Goal: Task Accomplishment & Management: Use online tool/utility

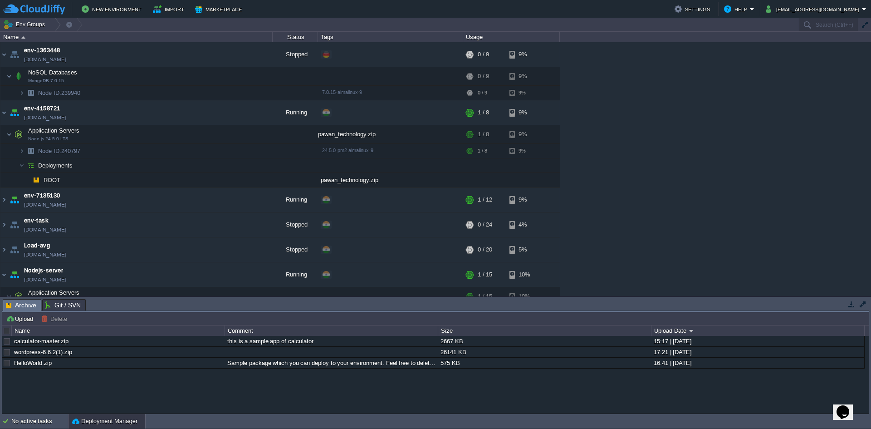
click at [706, 162] on div "env-1363448 env-1363448.fra1-de.cloudjiffy.net Stopped + Add to Env Group RAM 0…" at bounding box center [435, 169] width 871 height 254
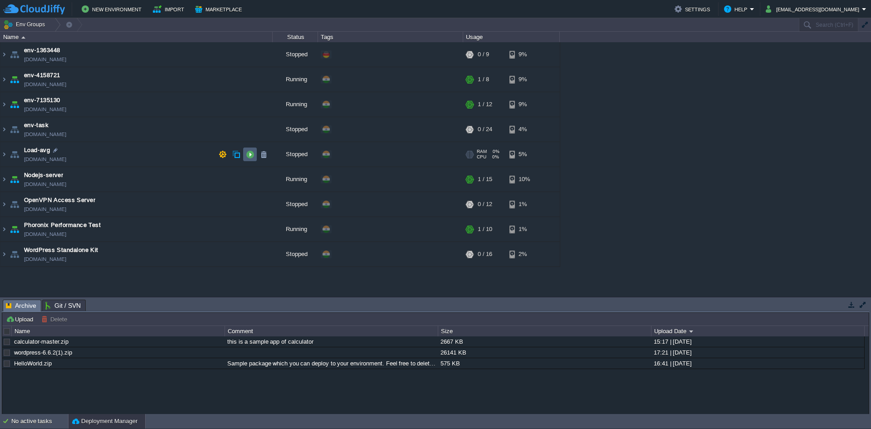
click at [250, 159] on td at bounding box center [250, 154] width 14 height 14
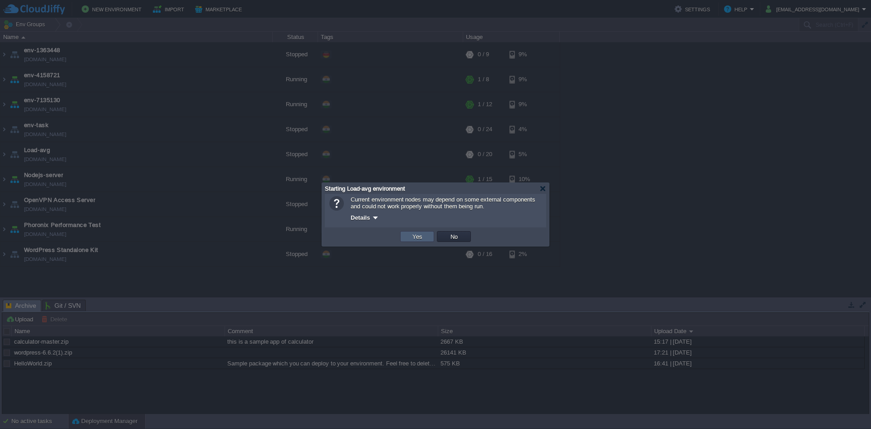
click at [416, 237] on button "Yes" at bounding box center [417, 236] width 15 height 8
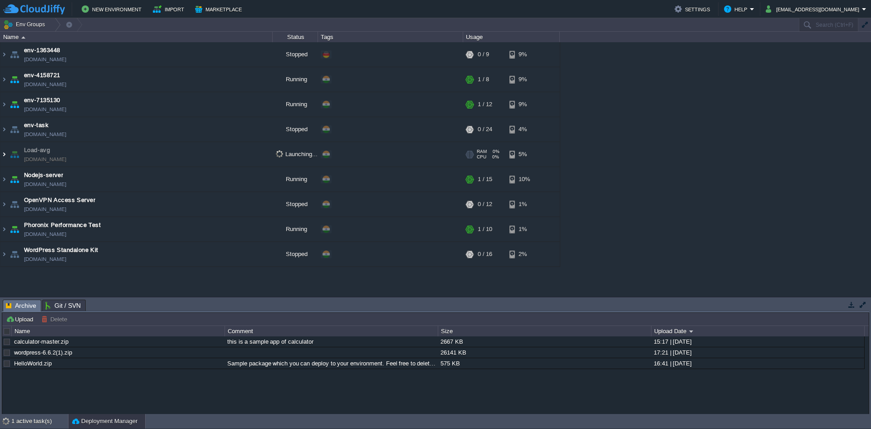
click at [1, 159] on img at bounding box center [3, 154] width 7 height 24
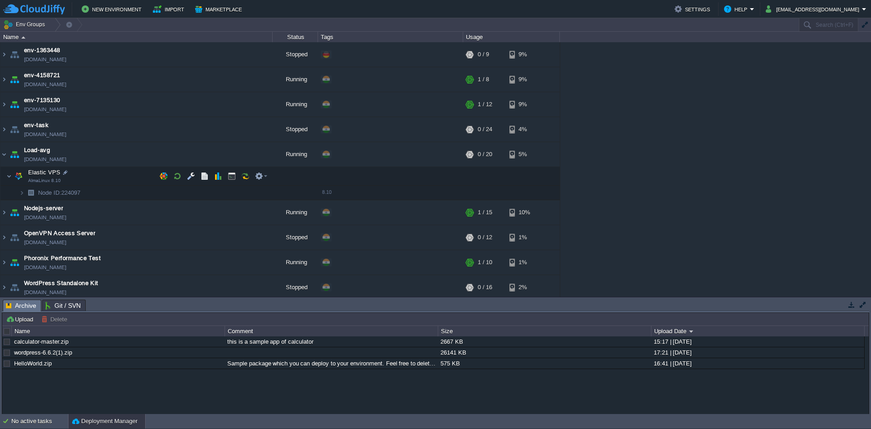
click at [12, 175] on img at bounding box center [18, 176] width 13 height 18
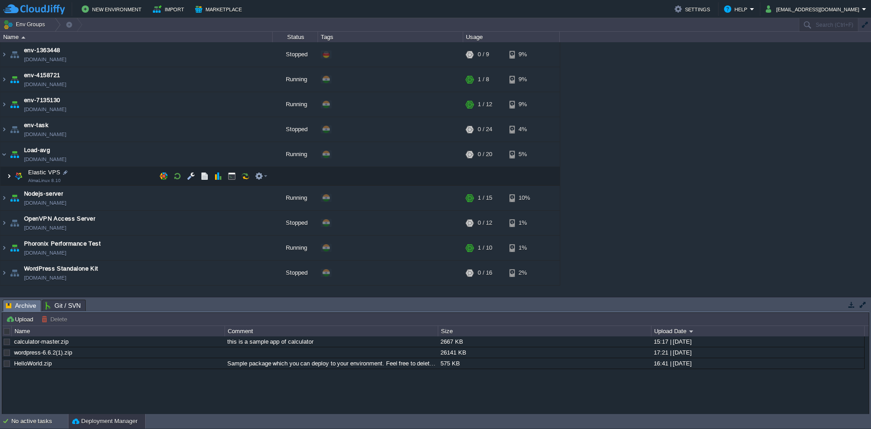
click at [9, 176] on img at bounding box center [8, 176] width 5 height 18
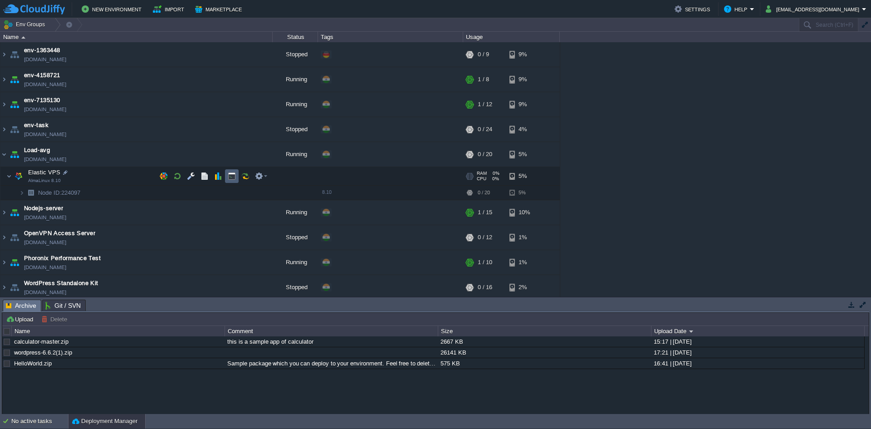
click at [230, 177] on button "button" at bounding box center [232, 176] width 8 height 8
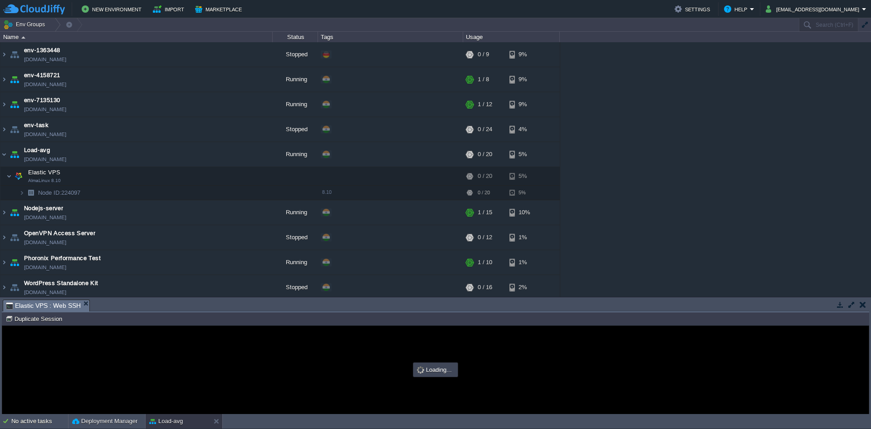
click at [853, 305] on button "button" at bounding box center [851, 304] width 8 height 8
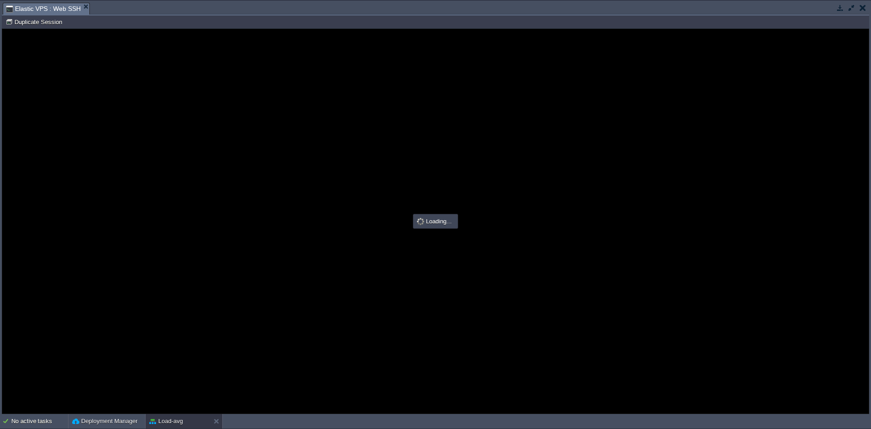
type input "#000000"
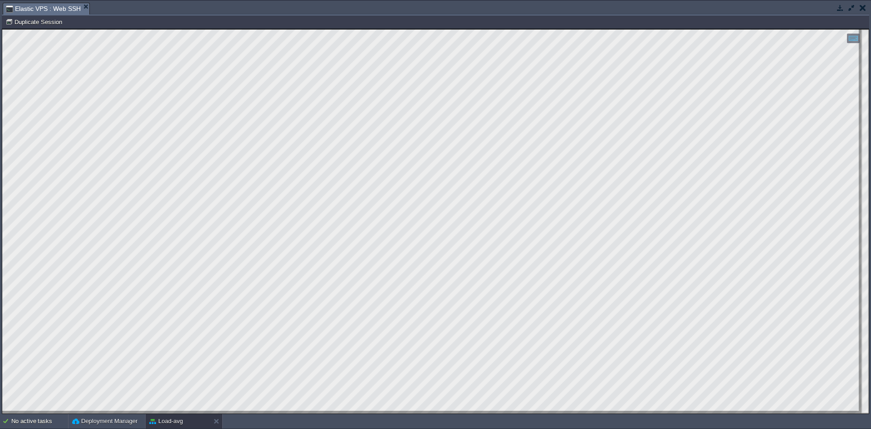
drag, startPoint x: 289, startPoint y: 18, endPoint x: 283, endPoint y: 24, distance: 8.0
click at [283, 24] on td "Node ID: 224097 Duplicate Session" at bounding box center [436, 21] width 866 height 11
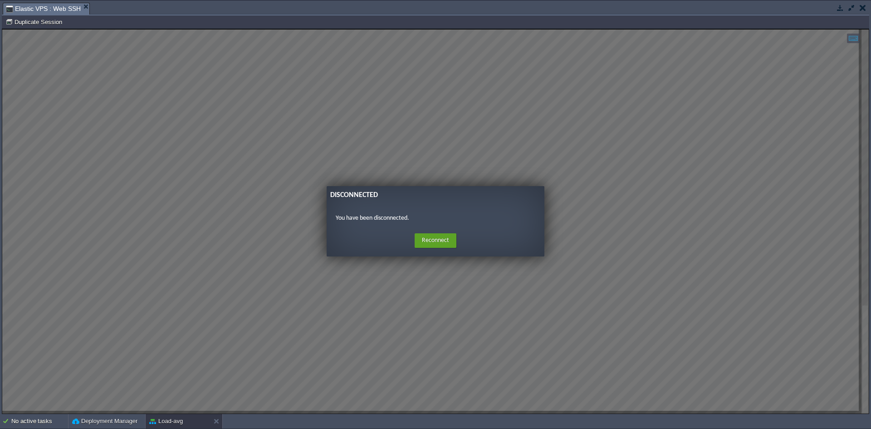
click at [865, 10] on button "button" at bounding box center [863, 8] width 6 height 8
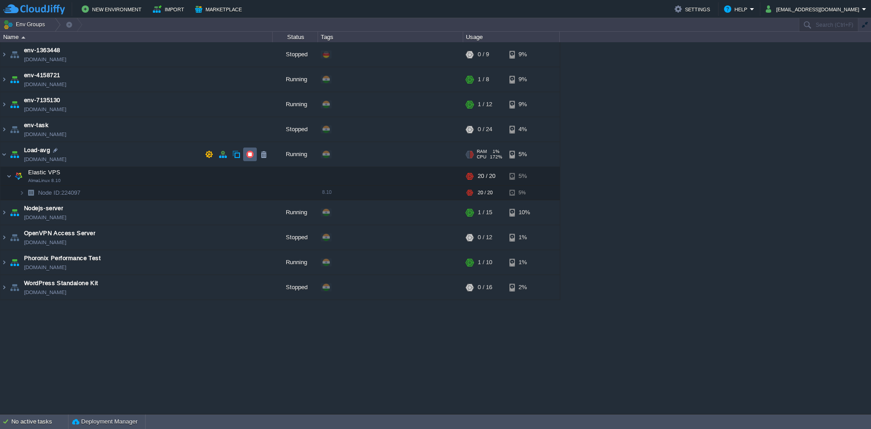
click at [245, 157] on td at bounding box center [250, 154] width 14 height 14
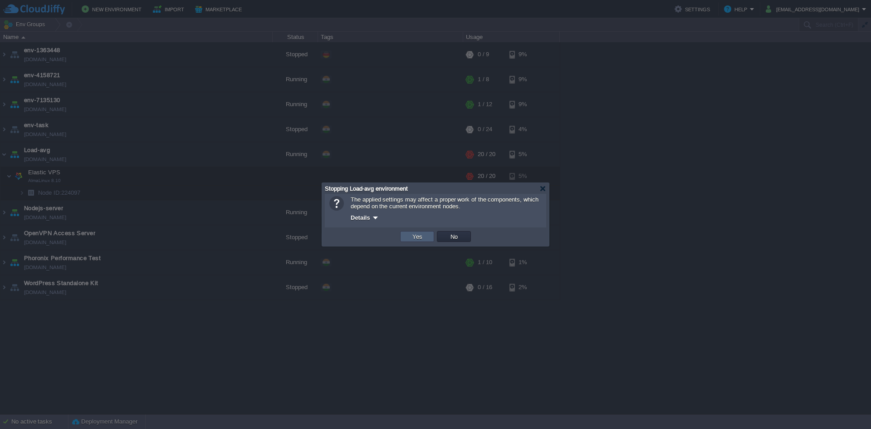
click at [403, 238] on td "Yes" at bounding box center [417, 236] width 34 height 11
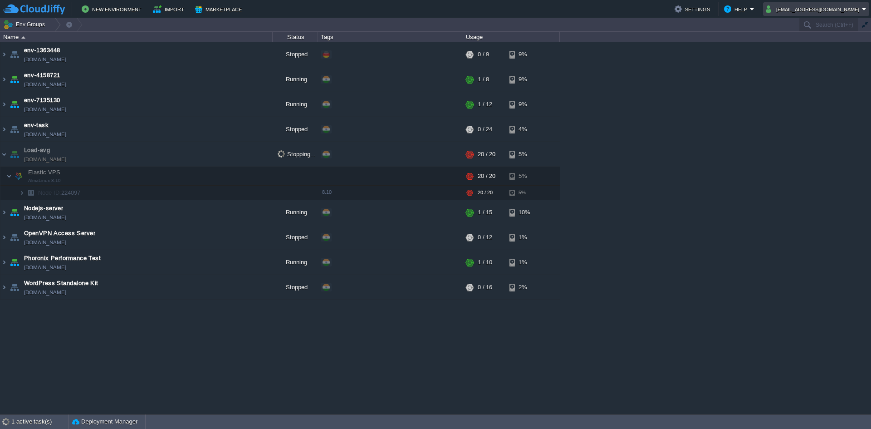
click at [865, 9] on em "pawan.maithil@leapswitch.com" at bounding box center [816, 9] width 101 height 11
click at [761, 47] on img at bounding box center [762, 47] width 7 height 7
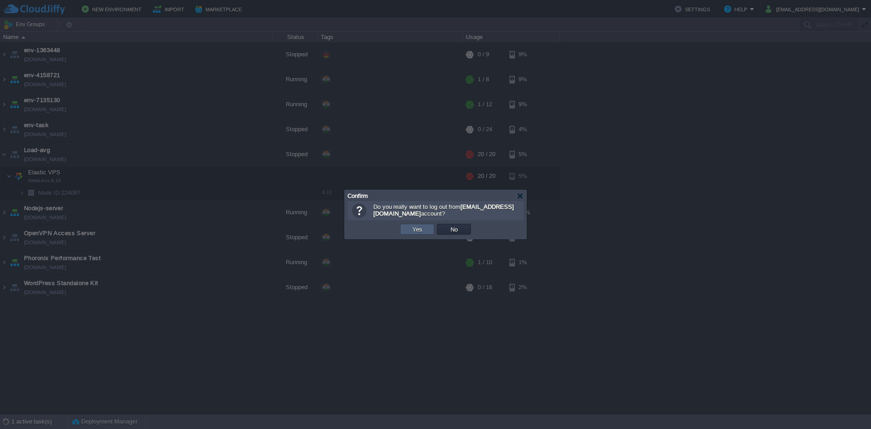
click at [416, 228] on button "Yes" at bounding box center [417, 229] width 15 height 8
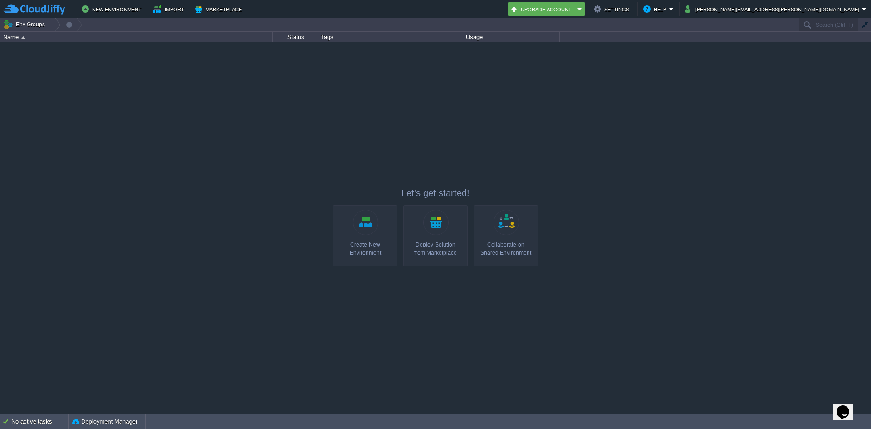
click at [370, 230] on link "Create New Environment" at bounding box center [365, 235] width 64 height 61
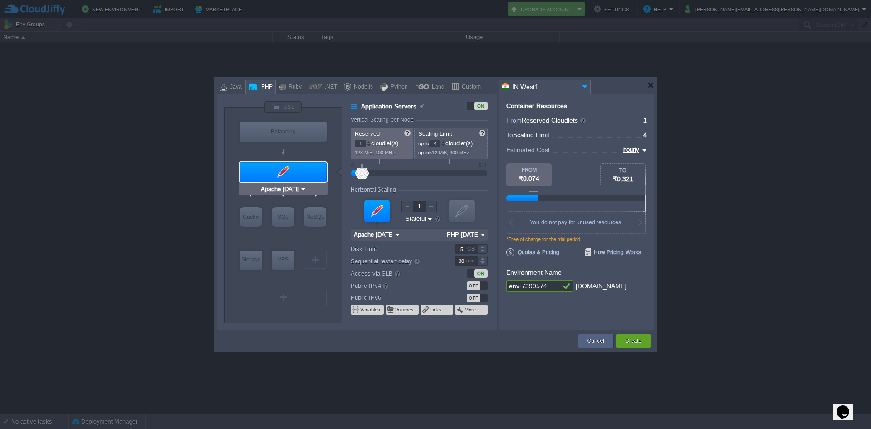
click at [306, 173] on div at bounding box center [283, 172] width 87 height 20
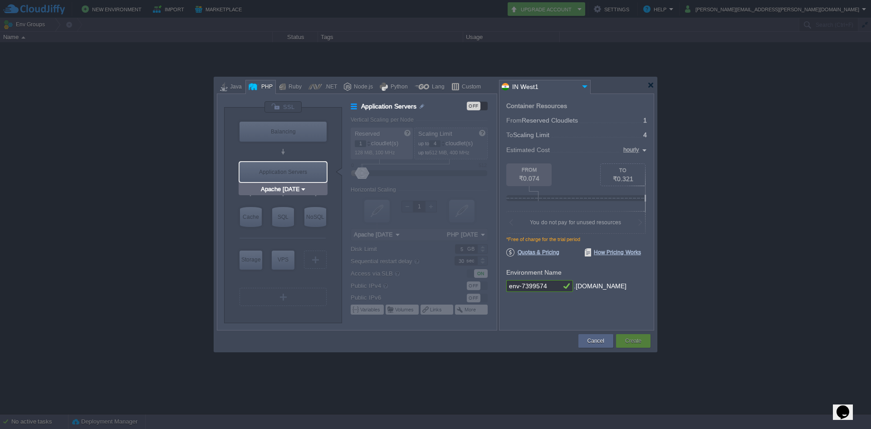
click at [306, 173] on div "Application Servers" at bounding box center [283, 172] width 87 height 20
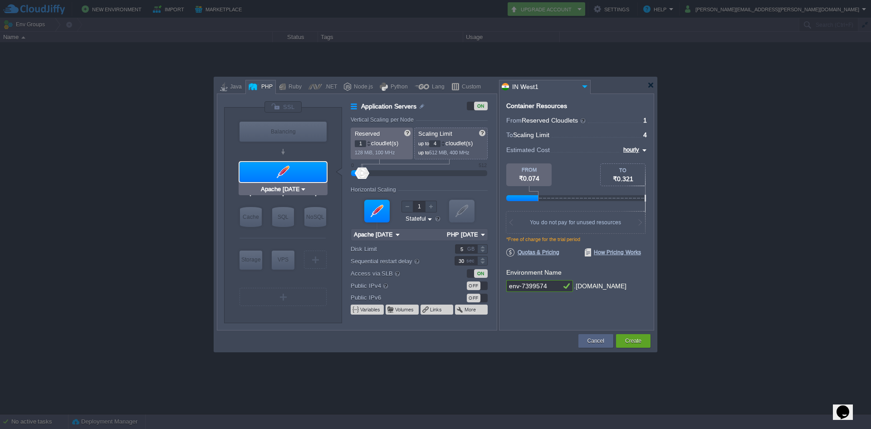
click at [302, 191] on img at bounding box center [303, 189] width 7 height 9
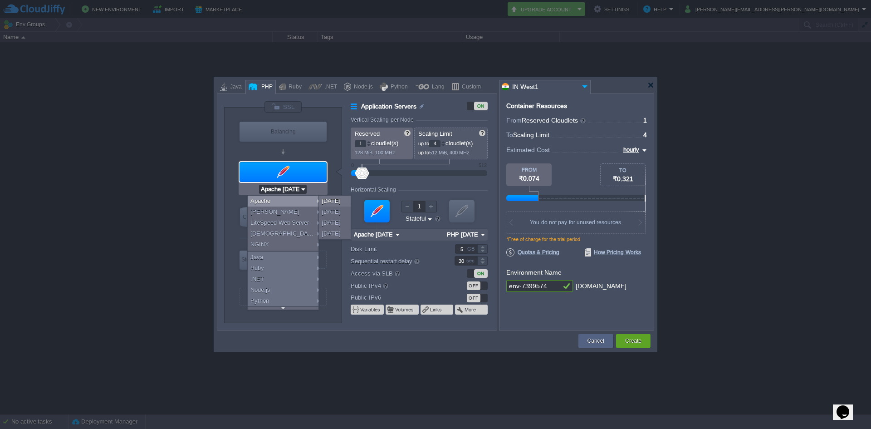
click at [308, 174] on div at bounding box center [283, 172] width 87 height 20
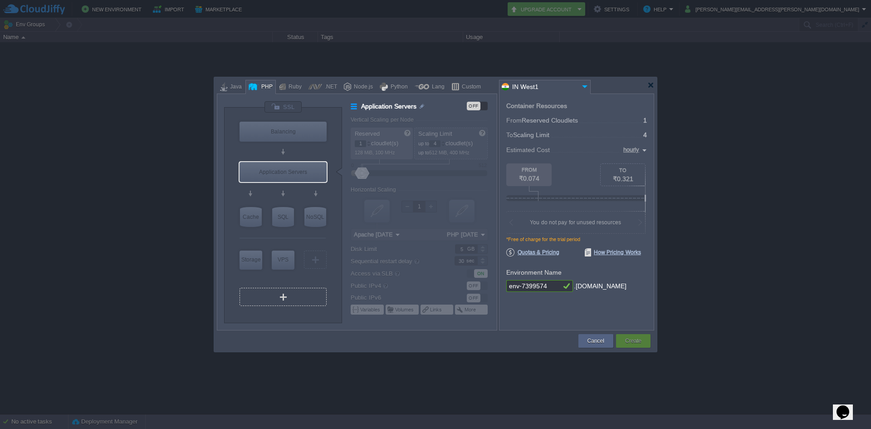
type input "AlmaLinux 9.6"
click at [280, 264] on div "VPS" at bounding box center [283, 259] width 23 height 18
type input "Elastic VPS"
type input "AlmaLinux 9.6"
type input "9.6"
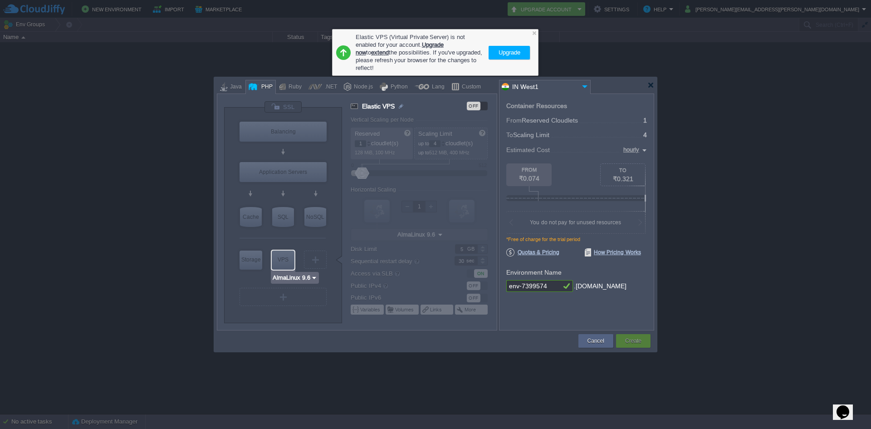
click at [280, 264] on div "VPS" at bounding box center [283, 259] width 23 height 18
type input "Redis 7.2.4"
drag, startPoint x: 417, startPoint y: 61, endPoint x: 448, endPoint y: 60, distance: 31.3
click at [448, 60] on div "Elastic VPS (Virtual Private Server) is not enabled for your account. Upgrade n…" at bounding box center [420, 52] width 128 height 39
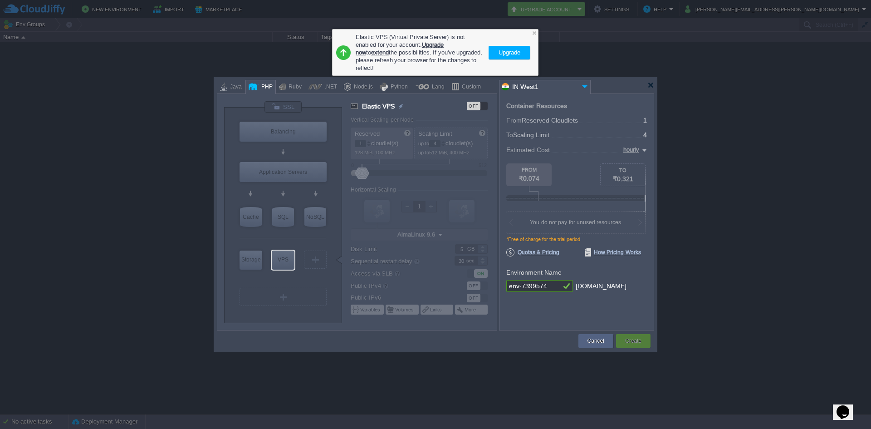
drag, startPoint x: 382, startPoint y: 36, endPoint x: 411, endPoint y: 37, distance: 28.6
click at [411, 37] on div "Elastic VPS (Virtual Private Server) is not enabled for your account. Upgrade n…" at bounding box center [420, 52] width 128 height 39
drag, startPoint x: 433, startPoint y: 34, endPoint x: 466, endPoint y: 39, distance: 33.8
click at [466, 39] on div "Elastic VPS (Virtual Private Server) is not enabled for your account. Upgrade n…" at bounding box center [420, 52] width 128 height 39
drag, startPoint x: 368, startPoint y: 42, endPoint x: 423, endPoint y: 44, distance: 54.9
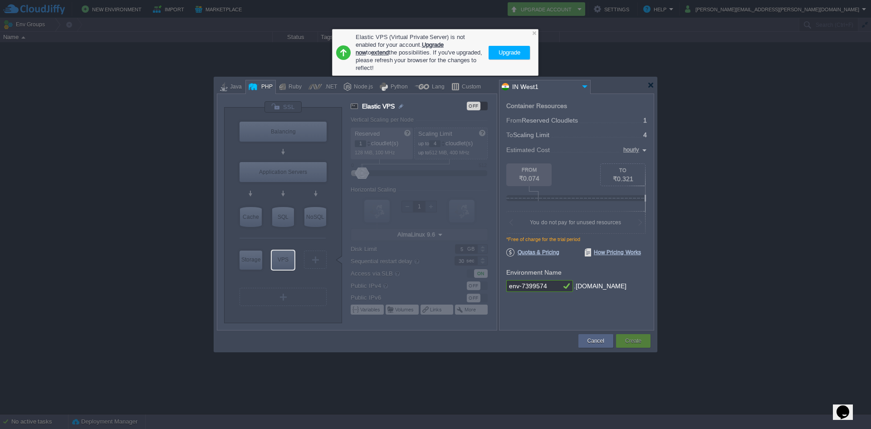
click at [421, 44] on div "Elastic VPS (Virtual Private Server) is not enabled for your account. Upgrade n…" at bounding box center [420, 52] width 128 height 39
drag, startPoint x: 395, startPoint y: 54, endPoint x: 451, endPoint y: 56, distance: 55.9
click at [451, 56] on div "Elastic VPS (Virtual Private Server) is not enabled for your account. Upgrade n…" at bounding box center [420, 52] width 128 height 39
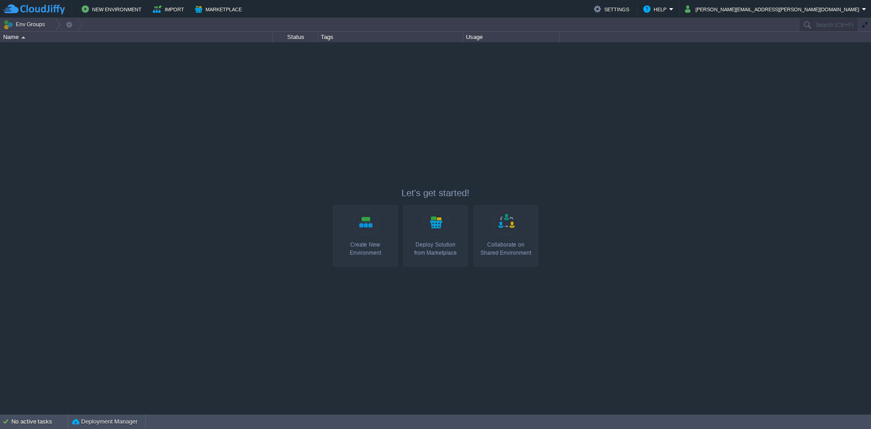
click at [351, 211] on link "Create New Environment" at bounding box center [365, 235] width 64 height 61
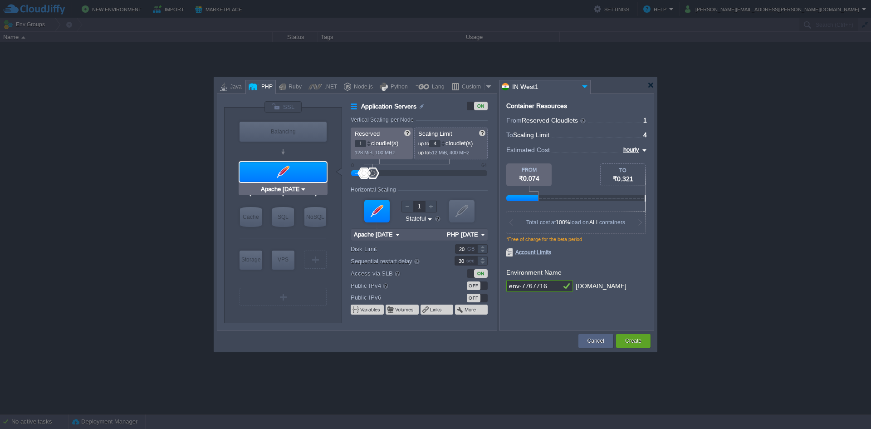
click at [261, 167] on div at bounding box center [283, 172] width 87 height 20
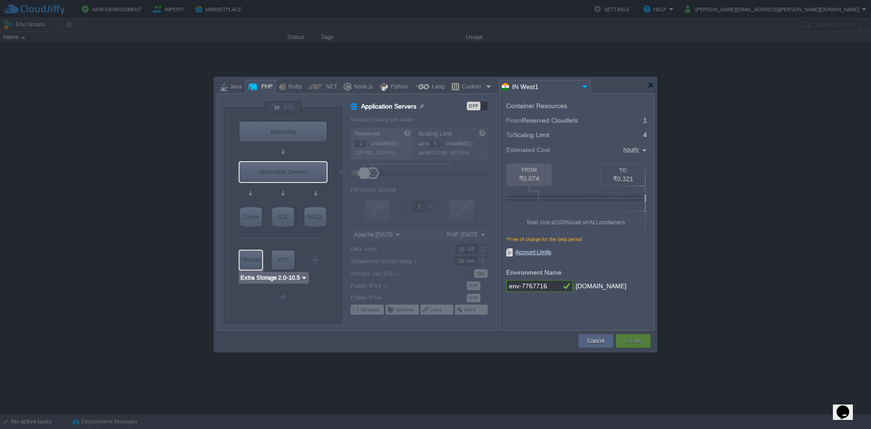
type input "AlmaLinux 9.6"
click at [277, 263] on div "VPS" at bounding box center [283, 259] width 23 height 18
type input "Elastic VPS"
type input "AlmaLinux 9.6"
type input "9.6"
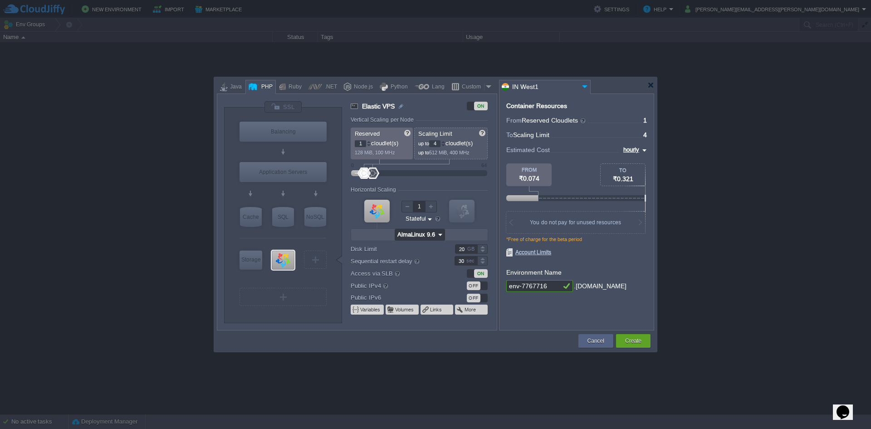
click at [419, 236] on input "AlmaLinux 9.6" at bounding box center [415, 235] width 41 height 12
click at [449, 254] on div "8.x.x" at bounding box center [462, 257] width 32 height 11
type input "AlmaLinux 8.10"
type input "Apache [DATE]"
click at [365, 144] on input "1" at bounding box center [360, 143] width 11 height 7
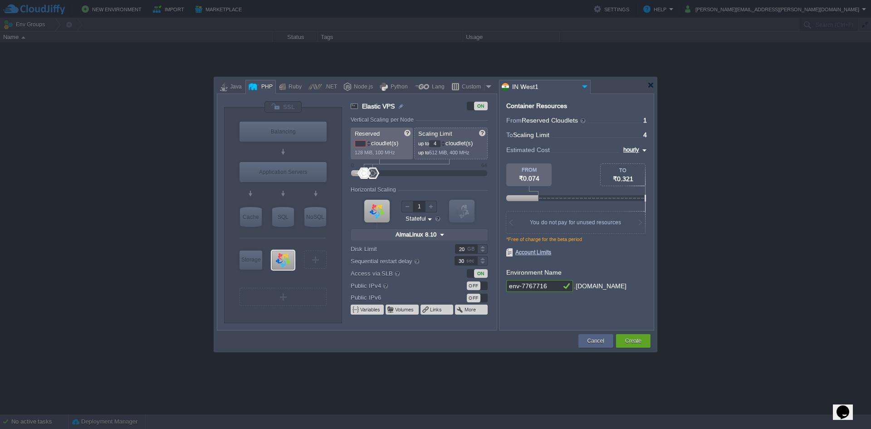
type input "4"
type input "5"
click at [441, 144] on input "4" at bounding box center [434, 143] width 11 height 7
type input "5"
click at [441, 144] on input "5" at bounding box center [434, 143] width 11 height 7
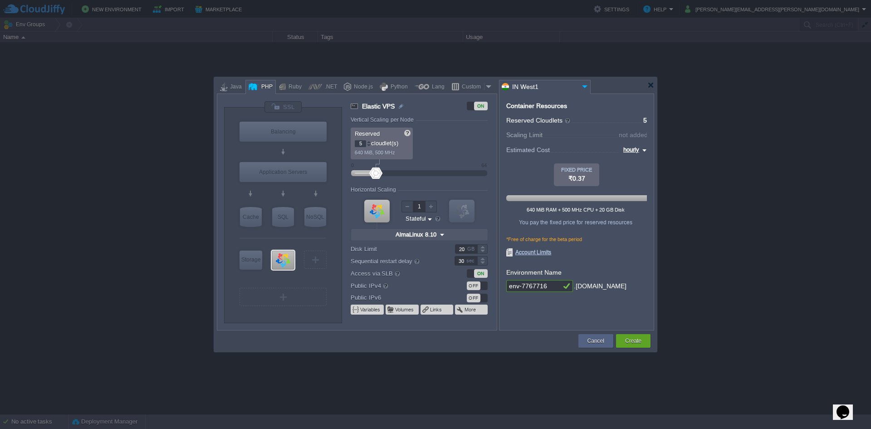
click at [401, 144] on p "5 cloudlet(s)" at bounding box center [382, 142] width 55 height 10
click at [364, 143] on input "5" at bounding box center [360, 143] width 11 height 7
type input "10"
click at [431, 152] on div "Reserved 10 cloudlet(s) 640 MiB, 500 MHz Scaling Limit up to 10 cloudlet(s) up …" at bounding box center [419, 143] width 137 height 32
click at [582, 89] on img at bounding box center [584, 86] width 11 height 12
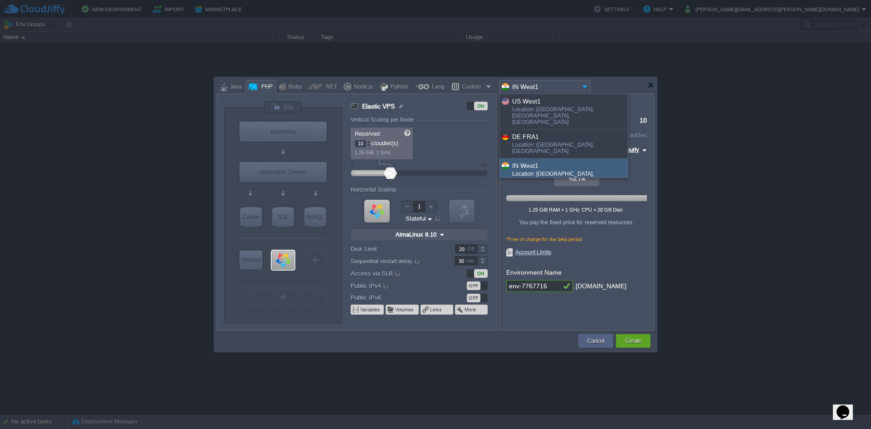
click at [582, 89] on img at bounding box center [584, 86] width 11 height 12
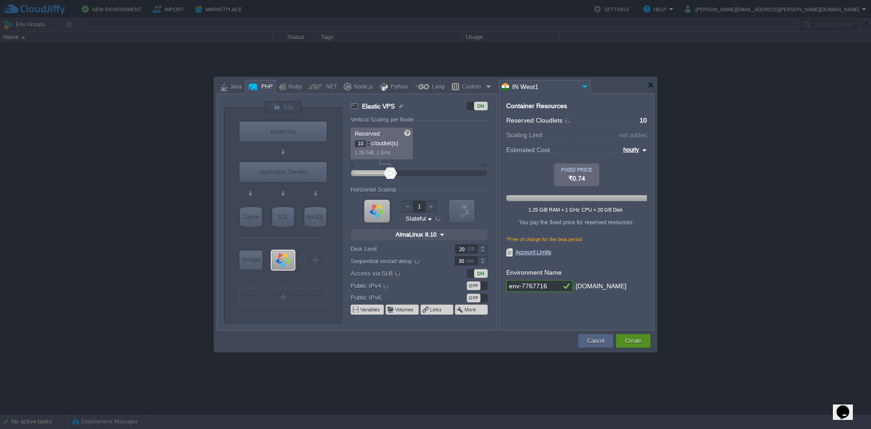
click at [636, 335] on div "Create" at bounding box center [633, 341] width 21 height 14
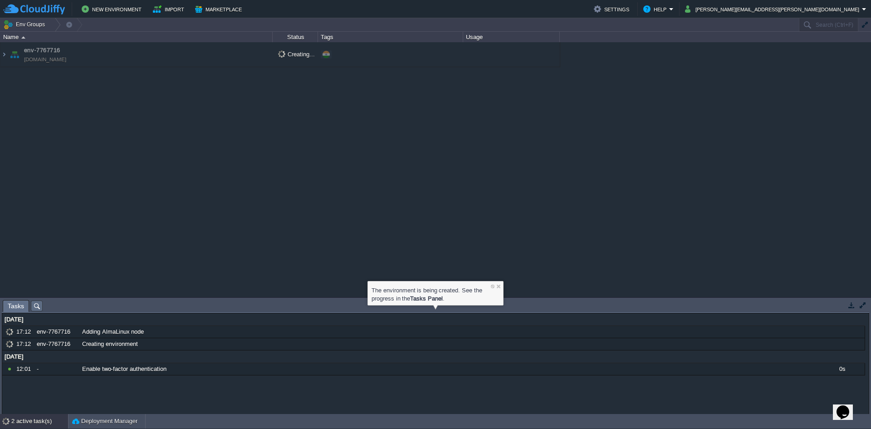
click at [568, 204] on div "env-7767716 [DOMAIN_NAME] Creating... + Add to Env Group" at bounding box center [435, 169] width 871 height 255
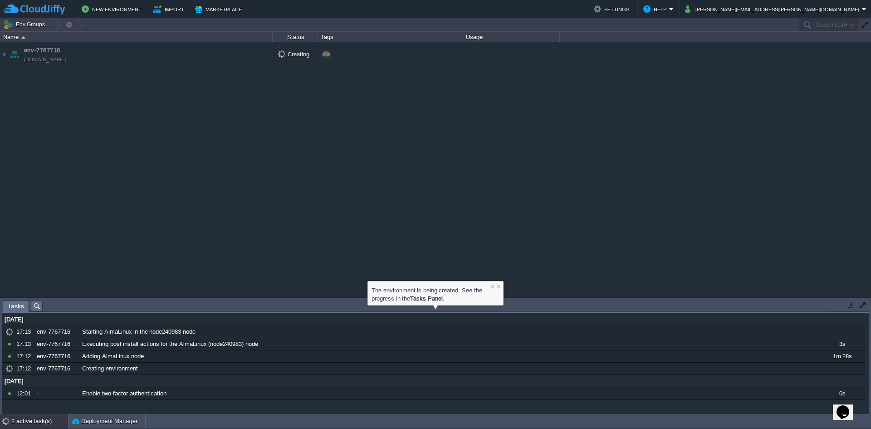
click at [287, 128] on div "env-7767716 [DOMAIN_NAME] Creating... + Add to Env Group" at bounding box center [435, 169] width 871 height 255
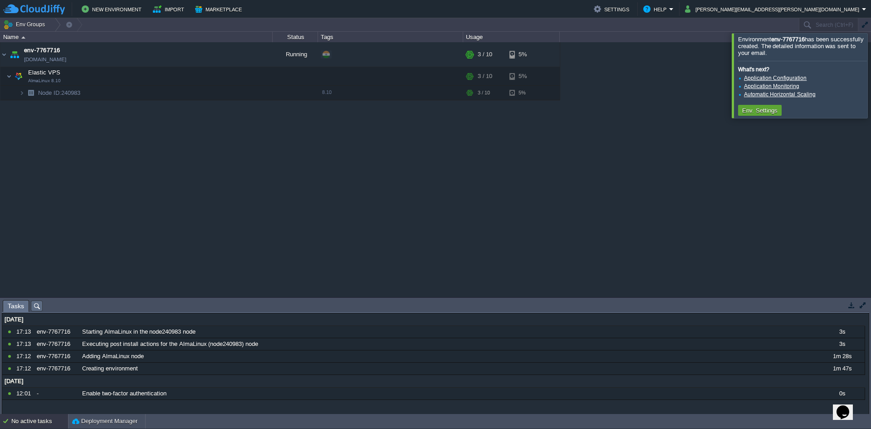
click at [178, 152] on div "env-7767716 [DOMAIN_NAME] Running + Add to Env Group RAM 6% CPU 28% 3 / 10 5% E…" at bounding box center [435, 169] width 871 height 255
click at [134, 77] on td "Elastic VPS AlmaLinux 8.10" at bounding box center [136, 76] width 272 height 19
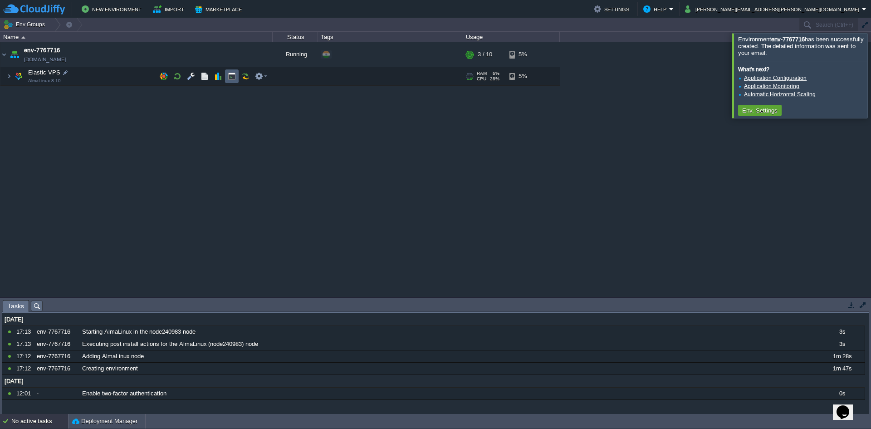
click at [231, 76] on button "button" at bounding box center [232, 76] width 8 height 8
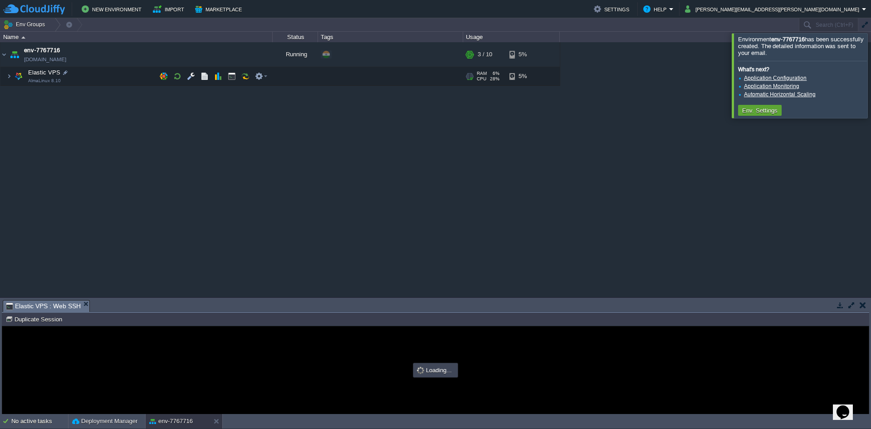
type input "#000000"
click at [849, 308] on button "button" at bounding box center [851, 305] width 8 height 8
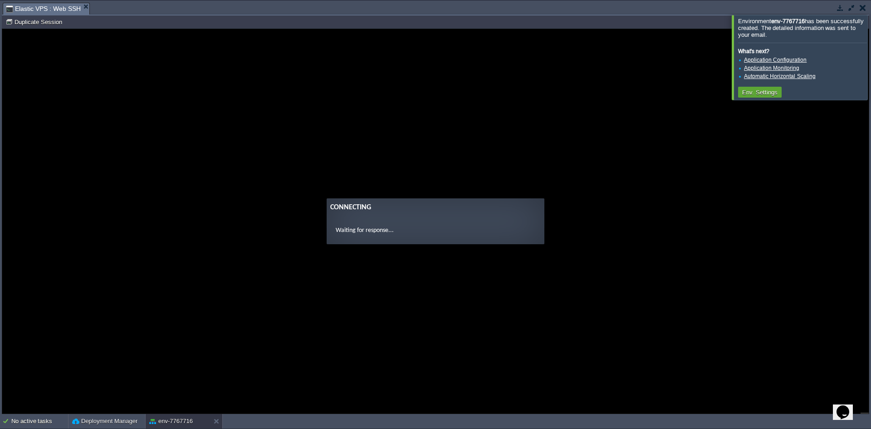
click at [871, 61] on div at bounding box center [882, 57] width 0 height 84
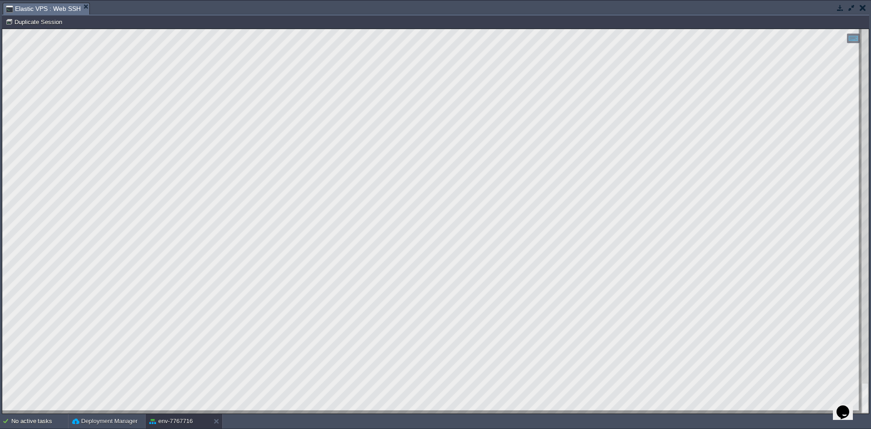
click at [853, 10] on button "button" at bounding box center [851, 8] width 8 height 8
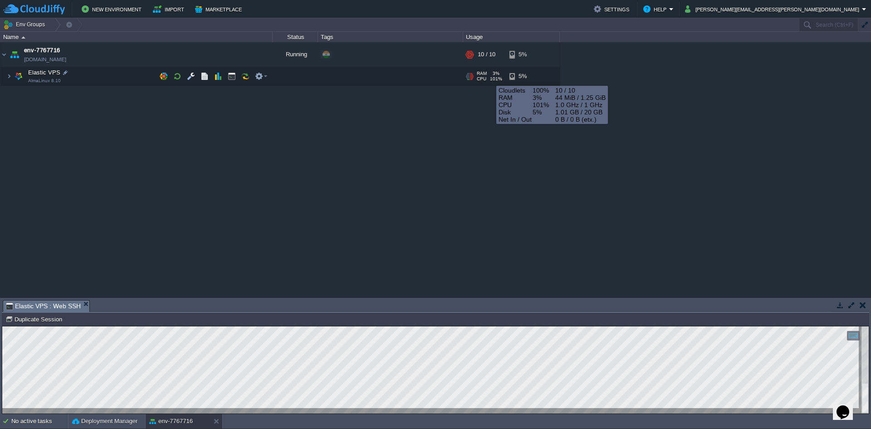
click at [466, 115] on div "env-7767716 [DOMAIN_NAME] Running + Add to Env Group RAM 3% CPU 101% 10 / 10 5%…" at bounding box center [435, 169] width 871 height 255
click at [5, 74] on img at bounding box center [3, 71] width 6 height 8
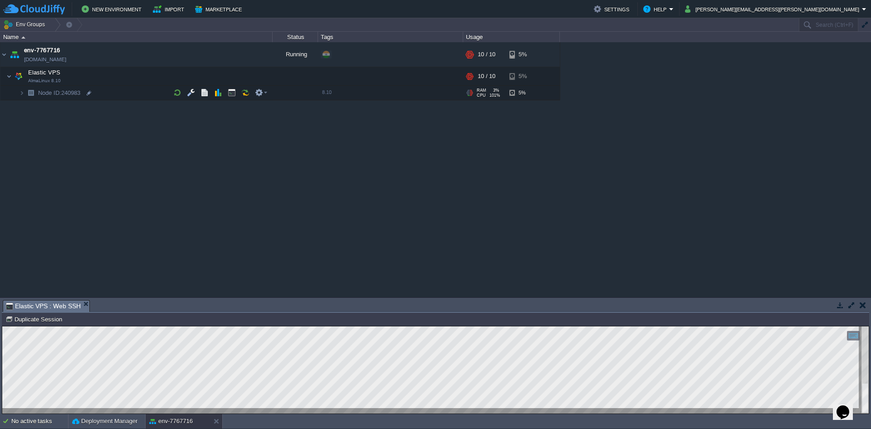
click at [73, 95] on span "Node ID: 240983" at bounding box center [59, 93] width 44 height 8
click at [73, 95] on input "240983" at bounding box center [154, 93] width 235 height 12
click at [849, 306] on button "button" at bounding box center [851, 305] width 8 height 8
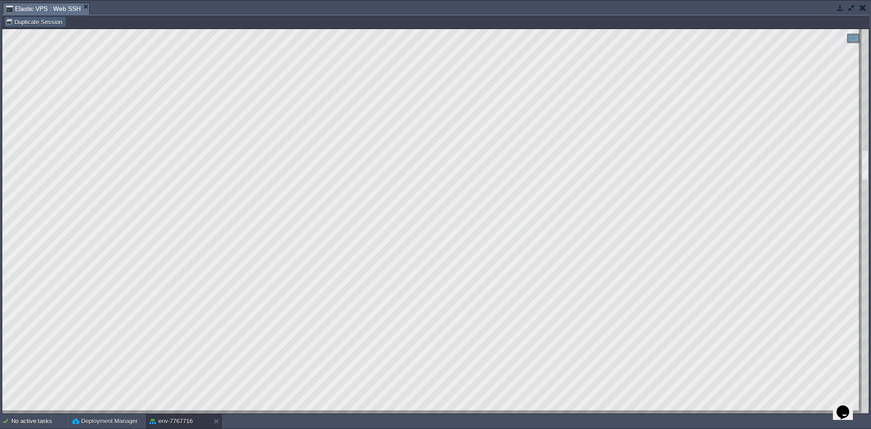
click at [35, 23] on button "Duplicate Session" at bounding box center [34, 22] width 59 height 8
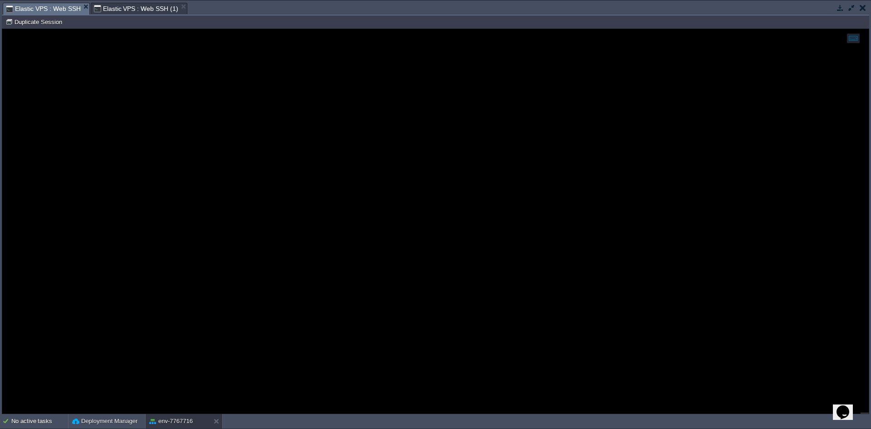
click at [39, 10] on span "Elastic VPS : Web SSH" at bounding box center [43, 8] width 75 height 11
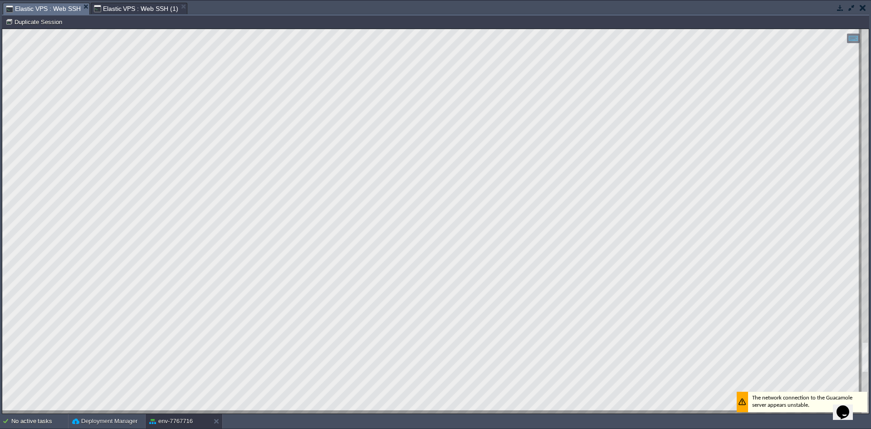
click at [125, 10] on span "Elastic VPS : Web SSH (1)" at bounding box center [136, 8] width 84 height 11
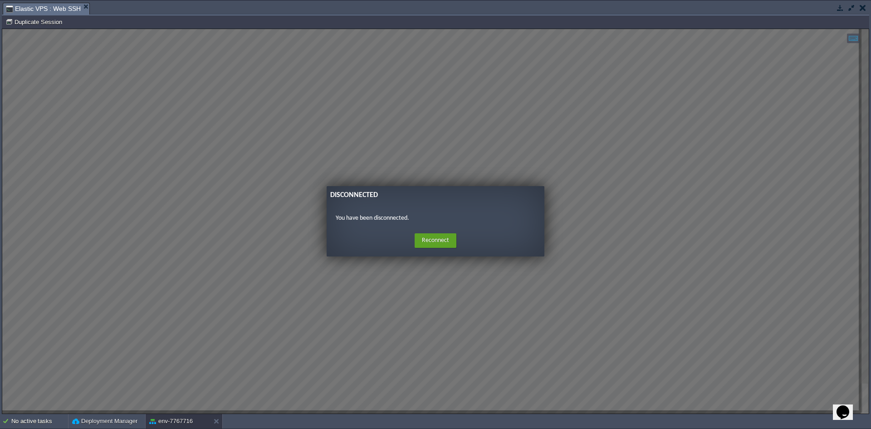
click at [188, 312] on guac-modal "Disconnected You have been disconnected. Home Reconnect Logout" at bounding box center [435, 221] width 867 height 384
click at [442, 243] on button "Reconnect" at bounding box center [436, 240] width 42 height 15
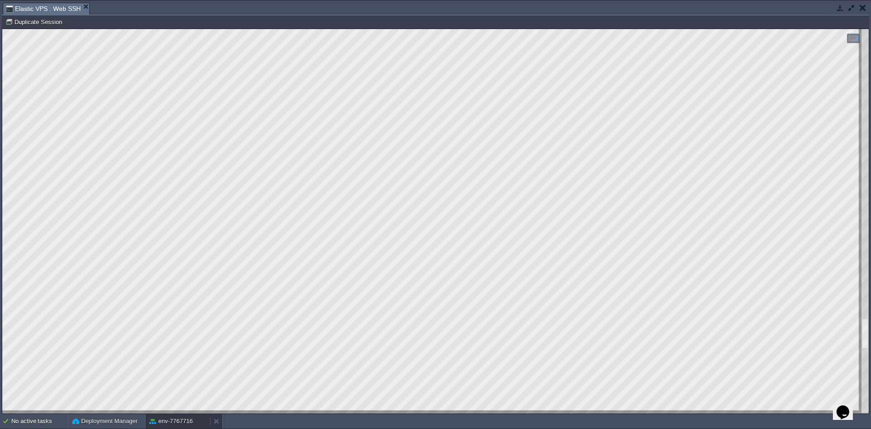
click at [175, 423] on button "env-7767716" at bounding box center [171, 420] width 44 height 9
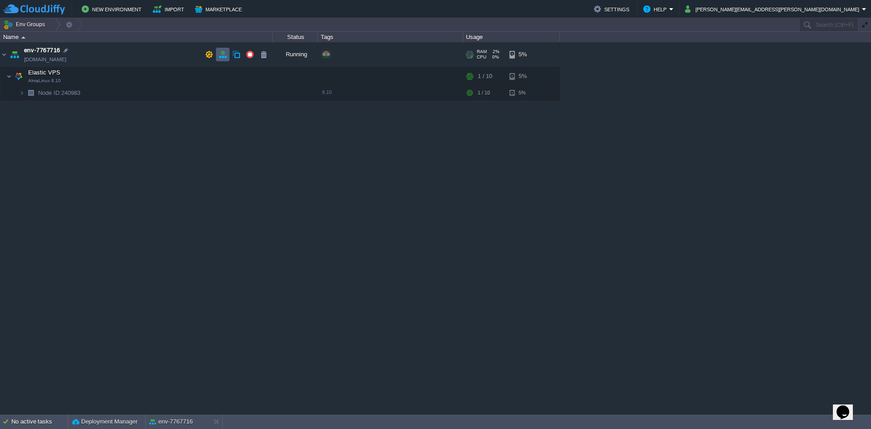
click at [227, 58] on td at bounding box center [223, 55] width 14 height 14
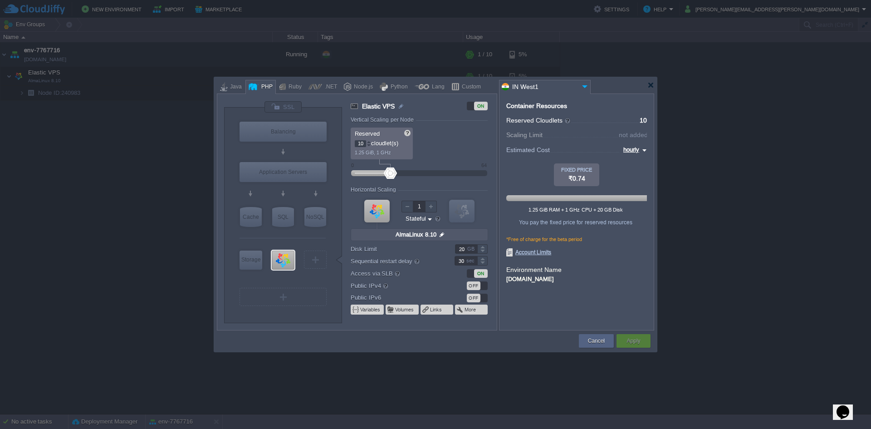
click at [648, 88] on div at bounding box center [435, 85] width 437 height 16
click at [652, 86] on div at bounding box center [650, 85] width 7 height 7
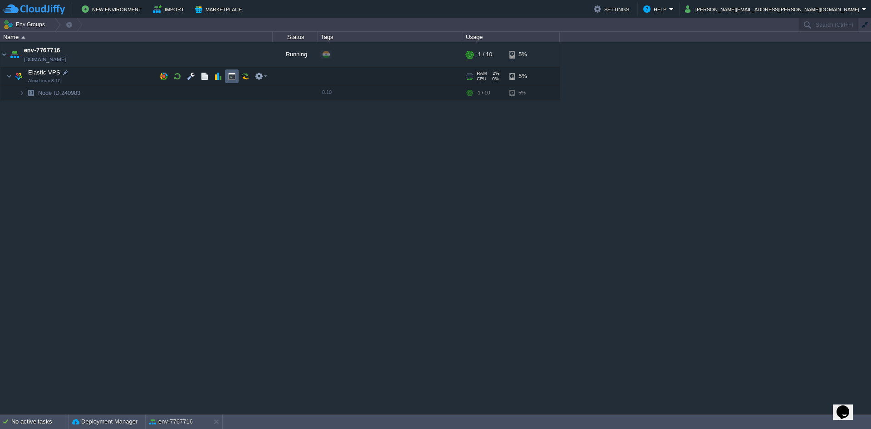
click at [232, 75] on button "button" at bounding box center [232, 76] width 8 height 8
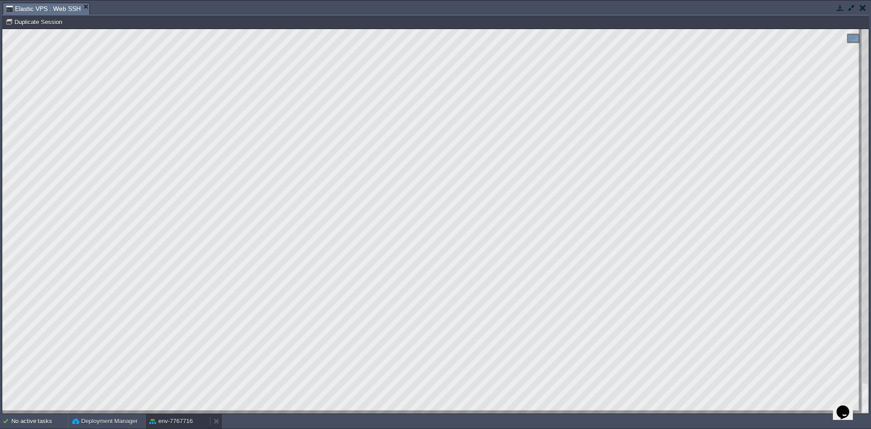
click at [183, 419] on button "env-7767716" at bounding box center [171, 420] width 44 height 9
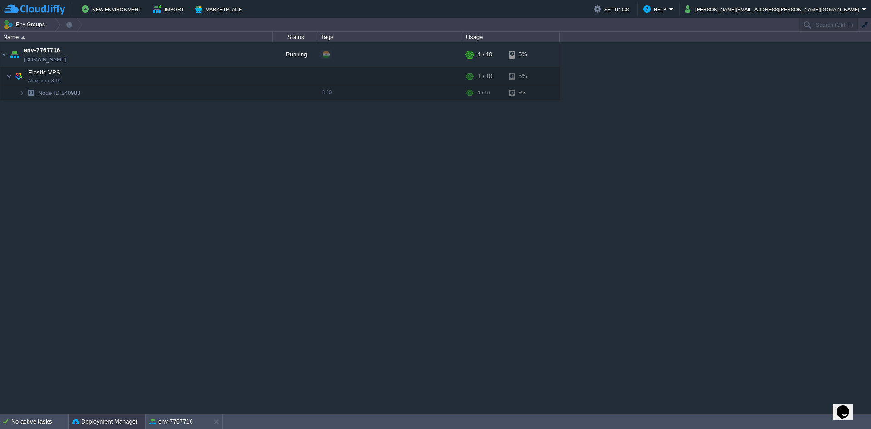
click at [121, 421] on button "Deployment Manager" at bounding box center [104, 421] width 65 height 9
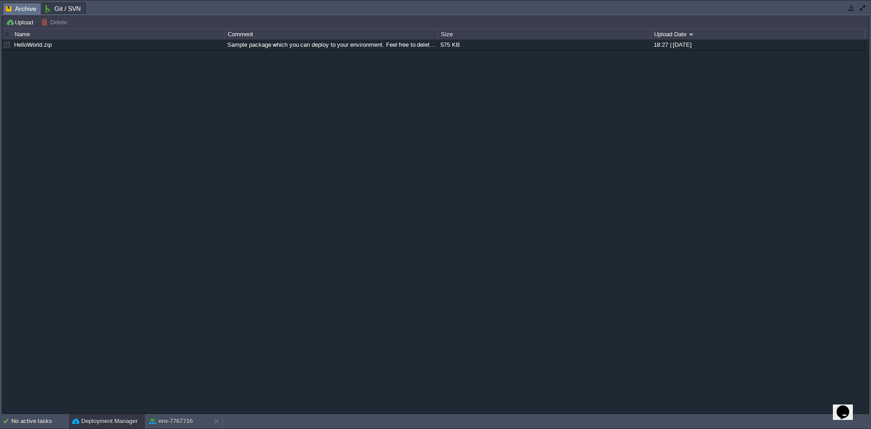
click at [157, 250] on div "HelloWorld.zip Sample package which you can deploy to your environment. Feel fr…" at bounding box center [435, 226] width 867 height 374
click at [864, 5] on button "button" at bounding box center [863, 8] width 8 height 8
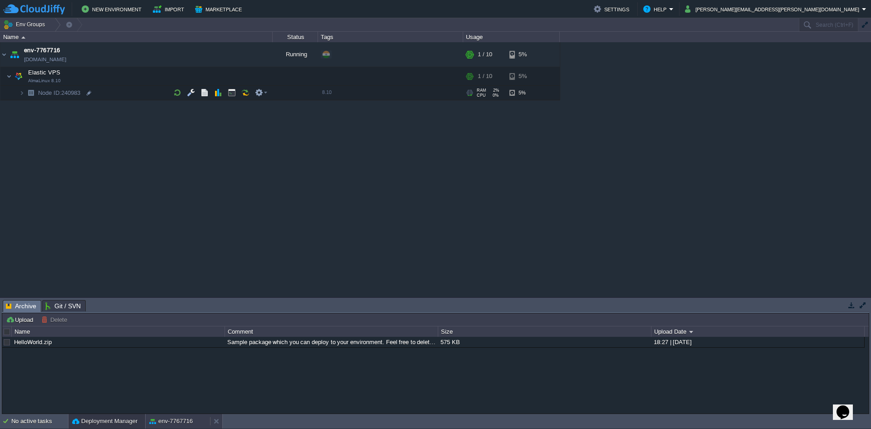
click at [167, 419] on button "env-7767716" at bounding box center [171, 420] width 44 height 9
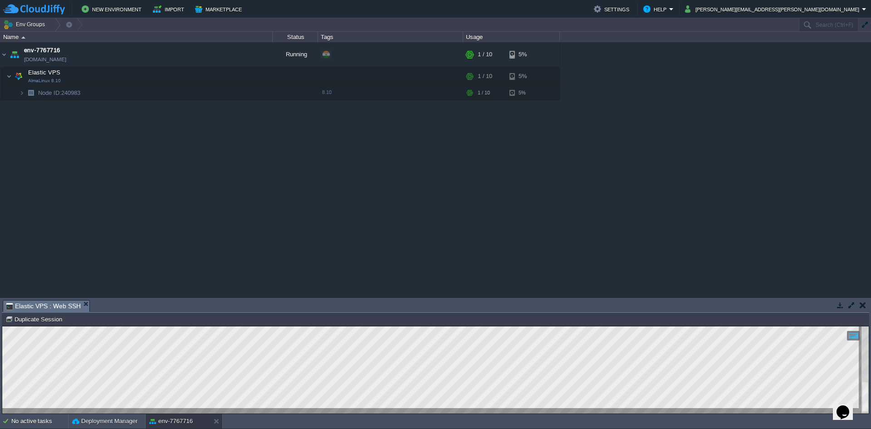
click at [855, 306] on button "button" at bounding box center [851, 305] width 8 height 8
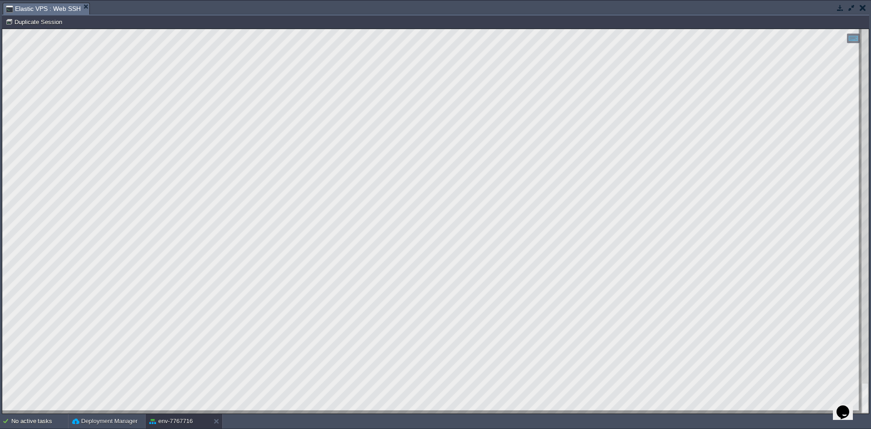
click at [848, 10] on button "button" at bounding box center [851, 8] width 8 height 8
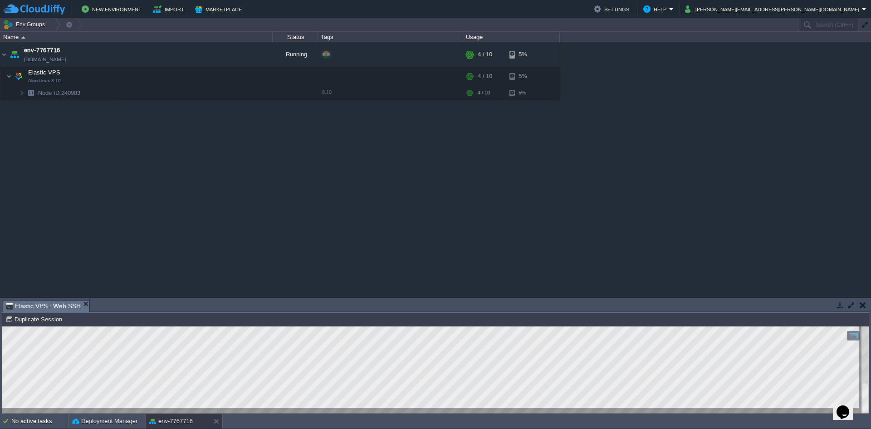
click at [853, 307] on button "button" at bounding box center [851, 305] width 8 height 8
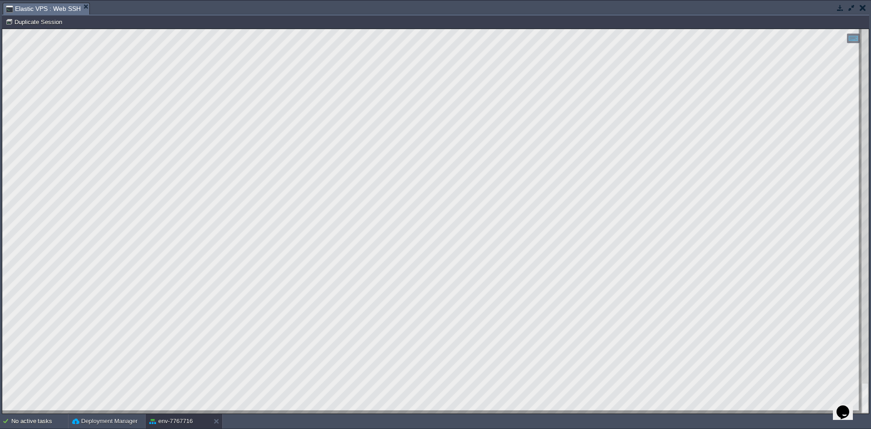
click at [854, 9] on button "button" at bounding box center [851, 8] width 8 height 8
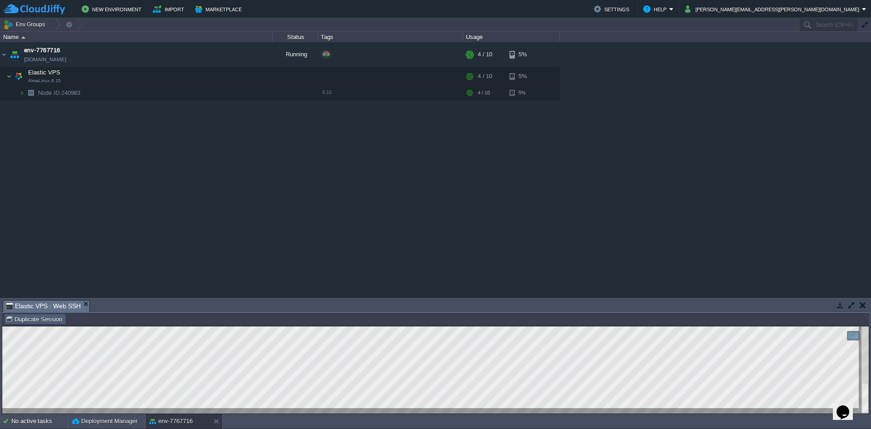
click at [43, 318] on button "Duplicate Session" at bounding box center [34, 319] width 59 height 8
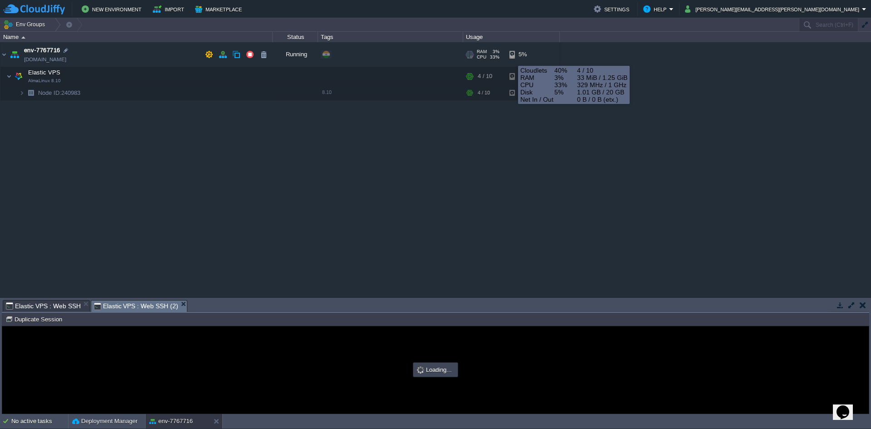
click at [512, 58] on div "5%" at bounding box center [523, 54] width 29 height 24
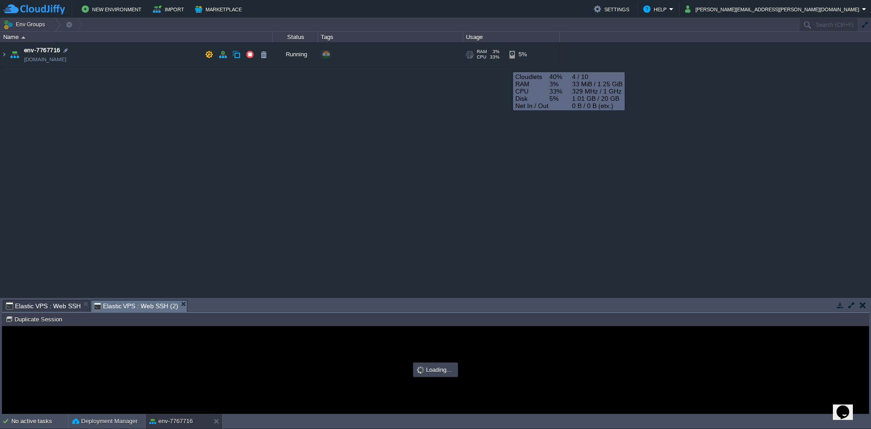
type input "#000000"
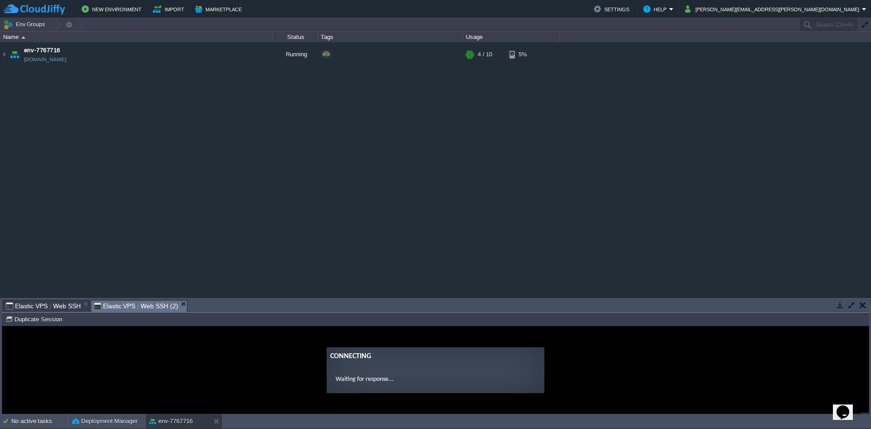
click at [190, 361] on ng-transclude "Connecting Waiting for response..." at bounding box center [435, 370] width 867 height 46
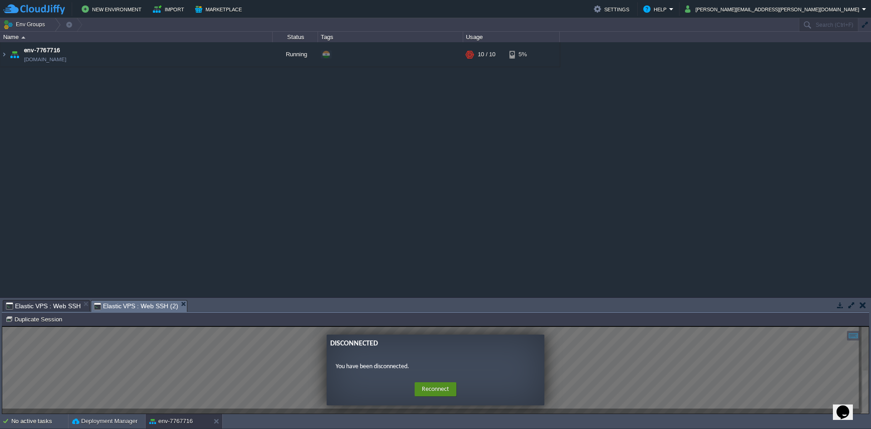
click at [436, 390] on button "Reconnect" at bounding box center [436, 389] width 42 height 15
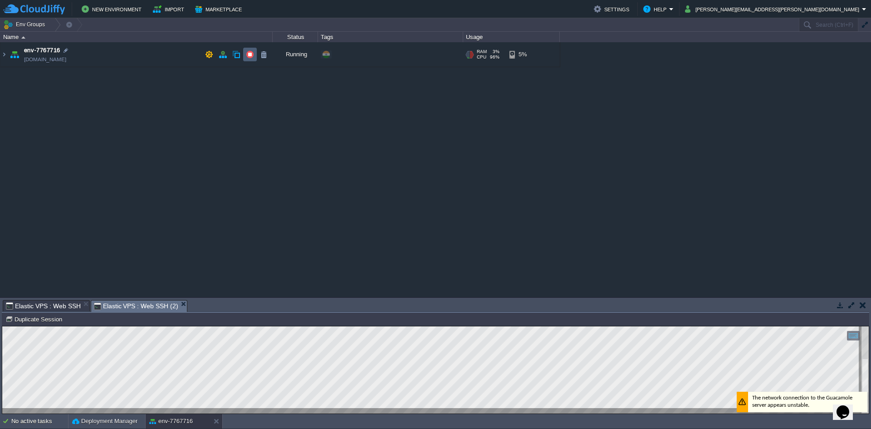
click at [256, 55] on td at bounding box center [250, 55] width 14 height 14
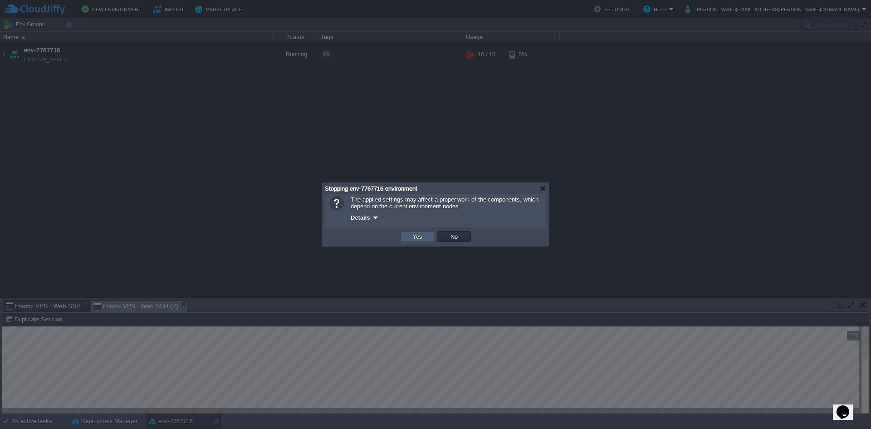
click at [416, 237] on button "Yes" at bounding box center [417, 236] width 15 height 8
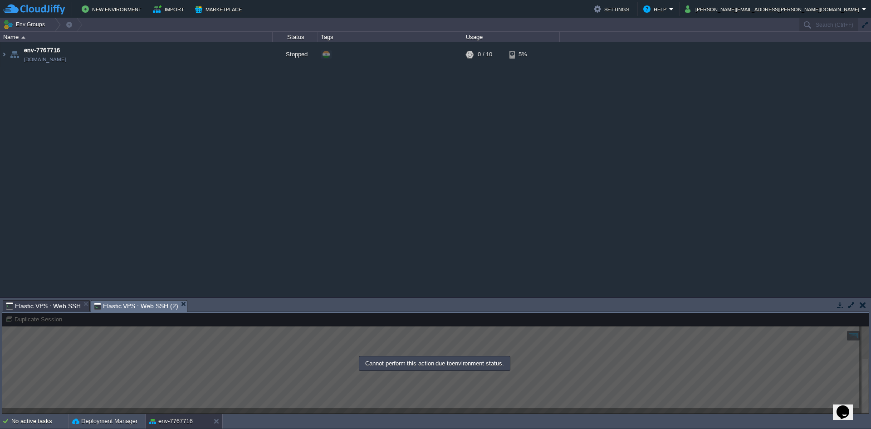
click at [860, 304] on button "button" at bounding box center [863, 305] width 6 height 8
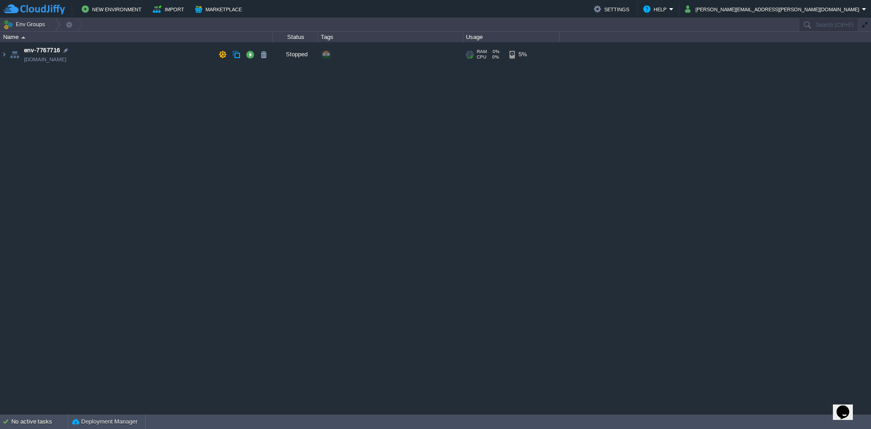
click at [111, 51] on td "env-7767716 [DOMAIN_NAME]" at bounding box center [136, 54] width 272 height 25
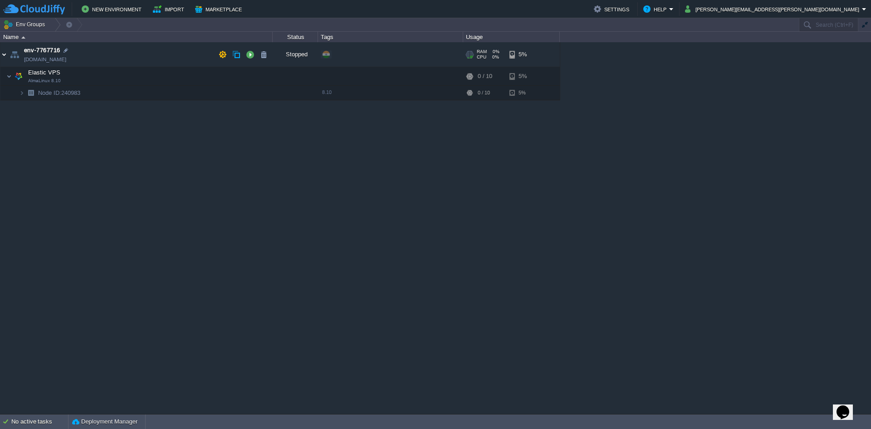
click at [4, 51] on img at bounding box center [3, 54] width 7 height 24
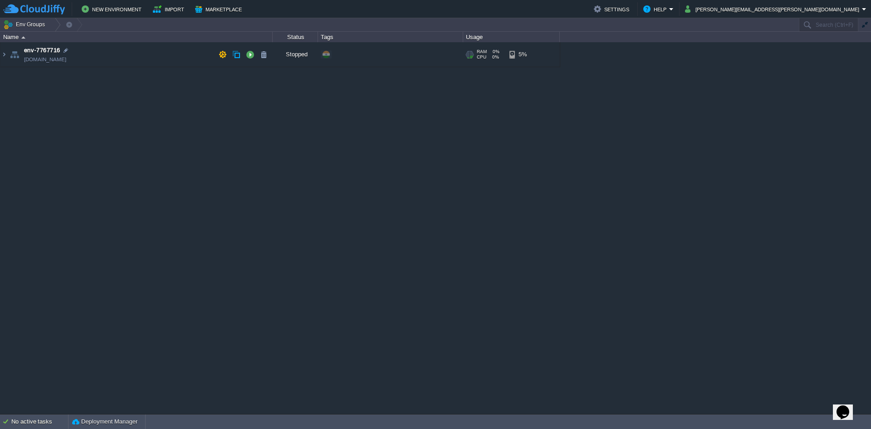
click at [15, 64] on img at bounding box center [14, 54] width 13 height 24
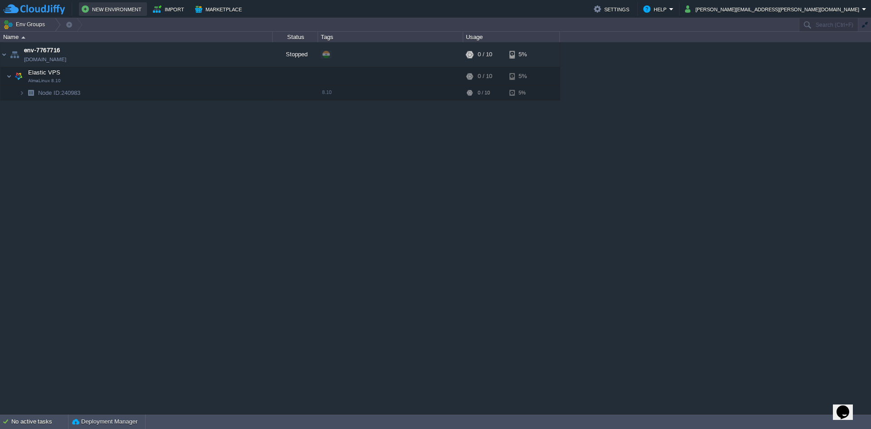
click at [141, 12] on button "New Environment" at bounding box center [113, 9] width 63 height 11
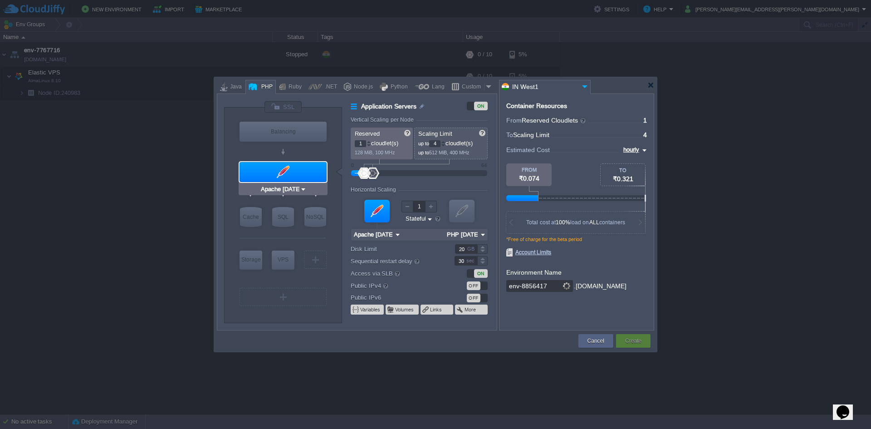
type input "NGINX 1.28.0"
click at [297, 128] on div "Balancing" at bounding box center [283, 132] width 87 height 20
type input "Load Balancer"
type input "NGINX 1.28.0"
type input "1.28.0-almalinux-9"
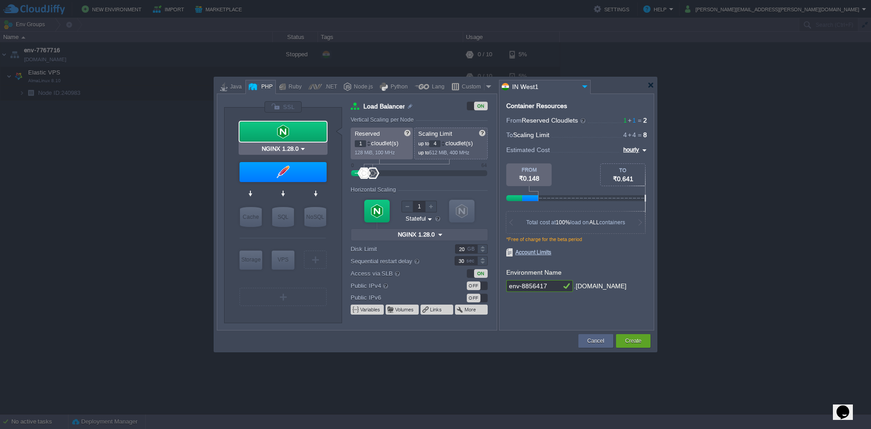
click at [297, 128] on div at bounding box center [283, 132] width 87 height 20
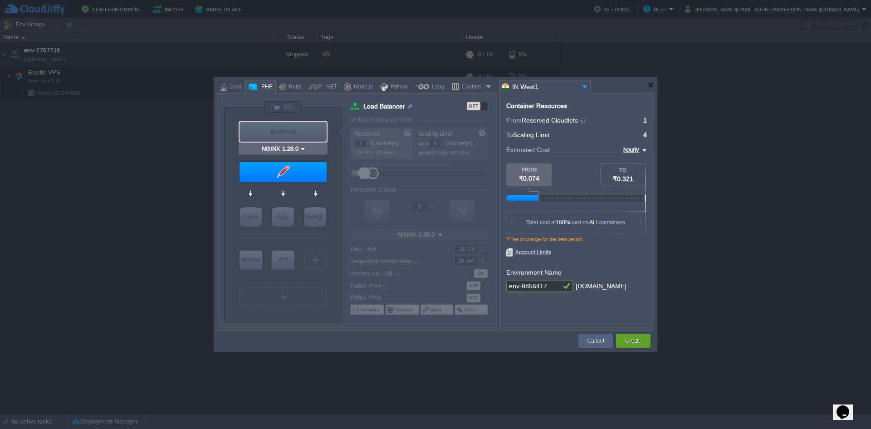
click at [289, 134] on div "Balancing" at bounding box center [283, 132] width 87 height 20
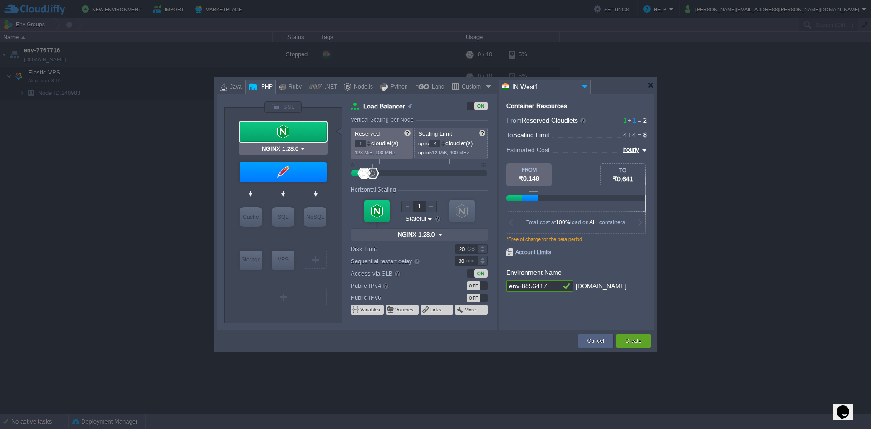
click at [293, 130] on div at bounding box center [283, 132] width 87 height 20
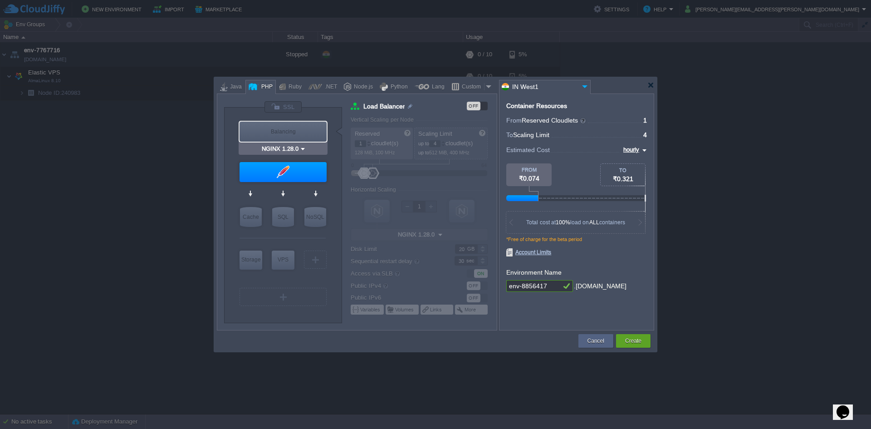
type input "Apache [DATE]"
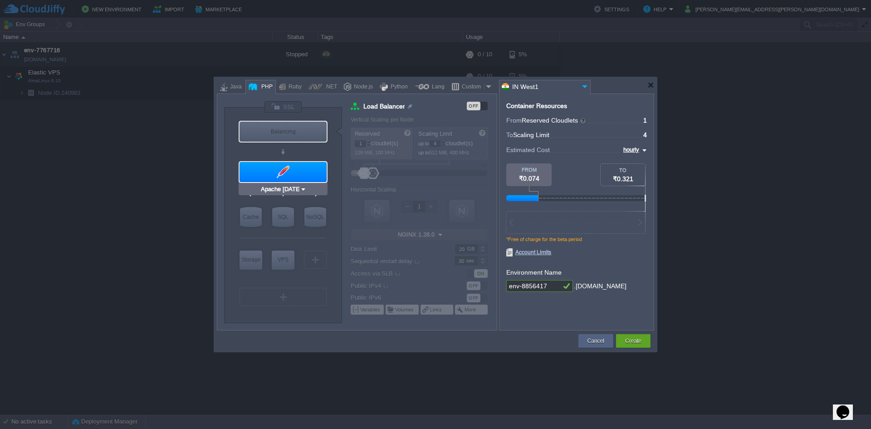
click at [293, 171] on div at bounding box center [283, 172] width 87 height 20
type input "Application Servers"
type input "Apache [DATE]"
type input "PHP [DATE]"
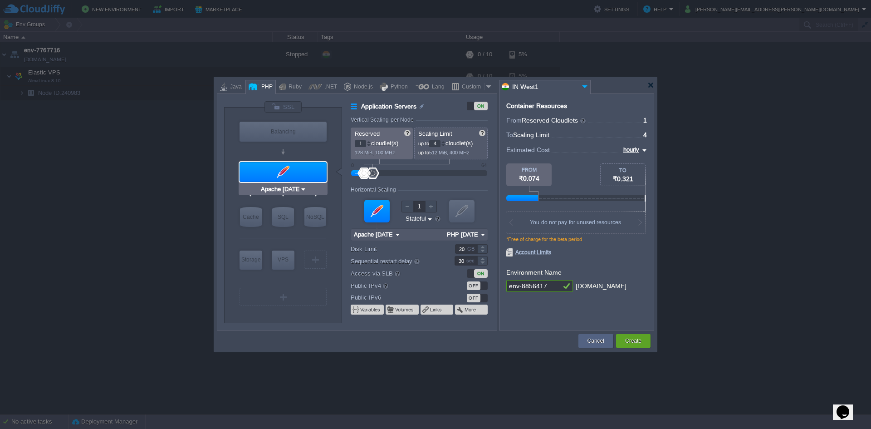
click at [294, 194] on div "Apache [DATE]" at bounding box center [283, 189] width 89 height 12
click at [298, 189] on input "Apache [DATE]" at bounding box center [279, 189] width 41 height 9
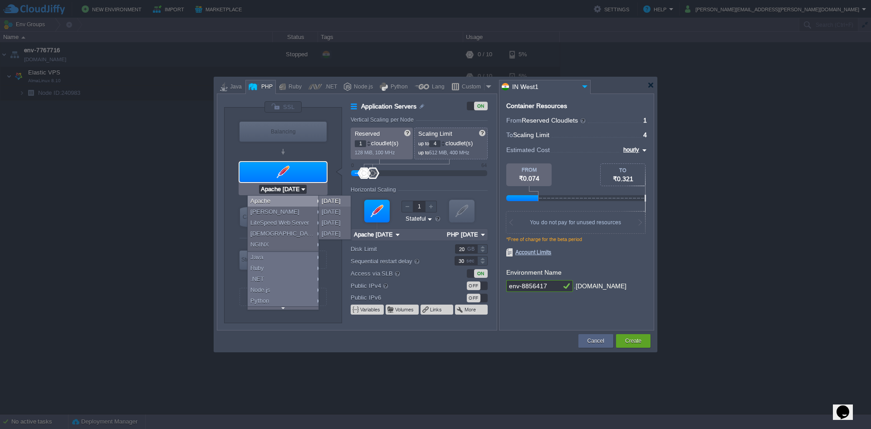
click at [298, 173] on div at bounding box center [283, 172] width 87 height 20
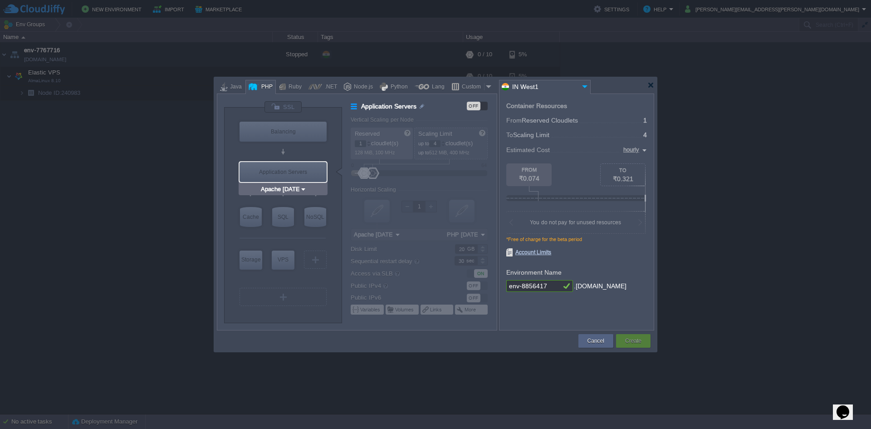
type input "NGINX 1.28.0"
click at [303, 131] on div "Balancing" at bounding box center [283, 132] width 87 height 20
type input "Load Balancer"
type input "NGINX 1.28.0"
type input "1.28.0-almalinux-9"
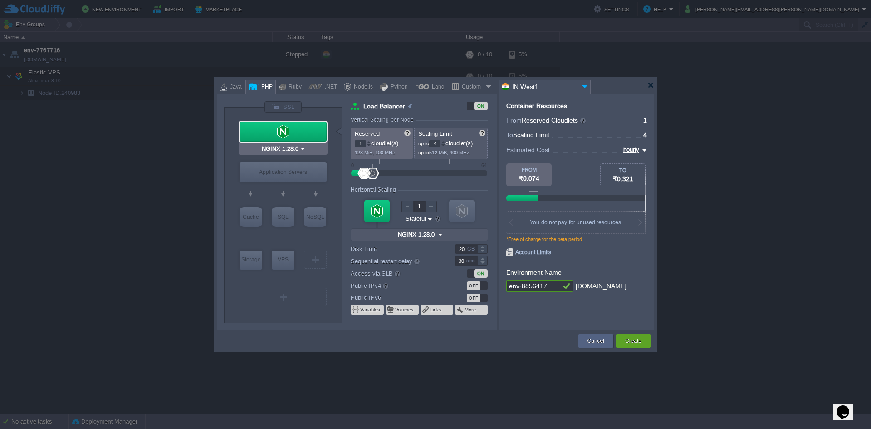
click at [303, 131] on div at bounding box center [283, 132] width 87 height 20
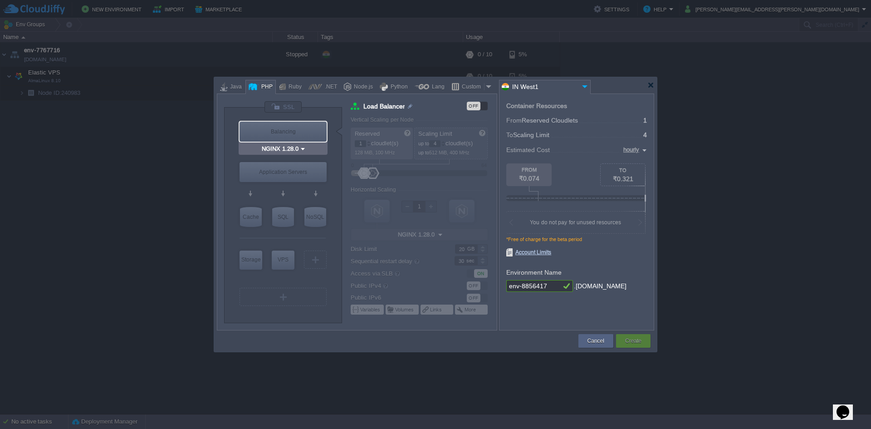
click at [303, 133] on div "Balancing" at bounding box center [283, 132] width 87 height 20
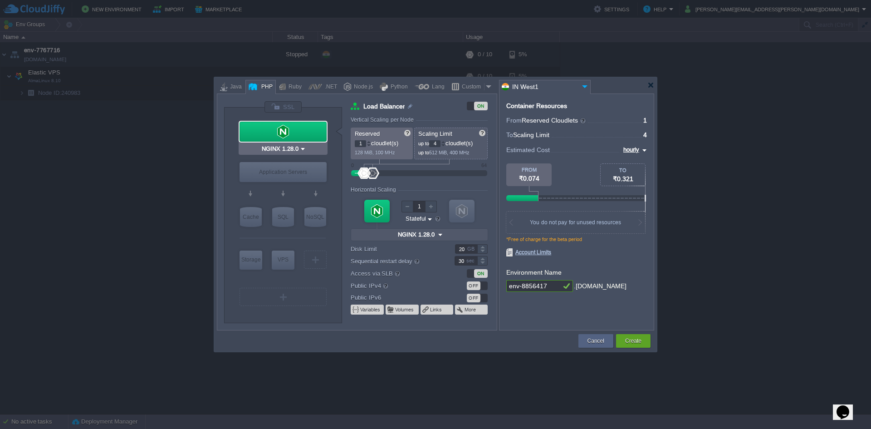
click at [303, 133] on div at bounding box center [283, 132] width 87 height 20
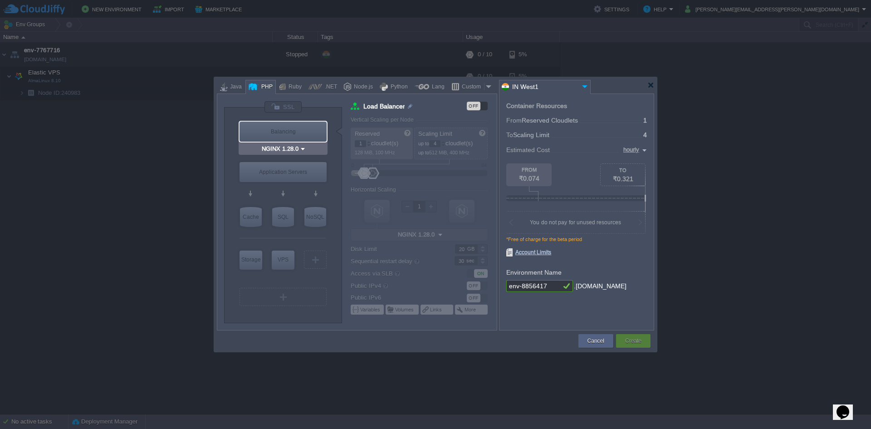
type input "Apache [DATE]"
click at [287, 171] on div "Application Servers" at bounding box center [283, 172] width 87 height 20
type input "Application Servers"
type input "Apache [DATE]"
type input "PHP [DATE]"
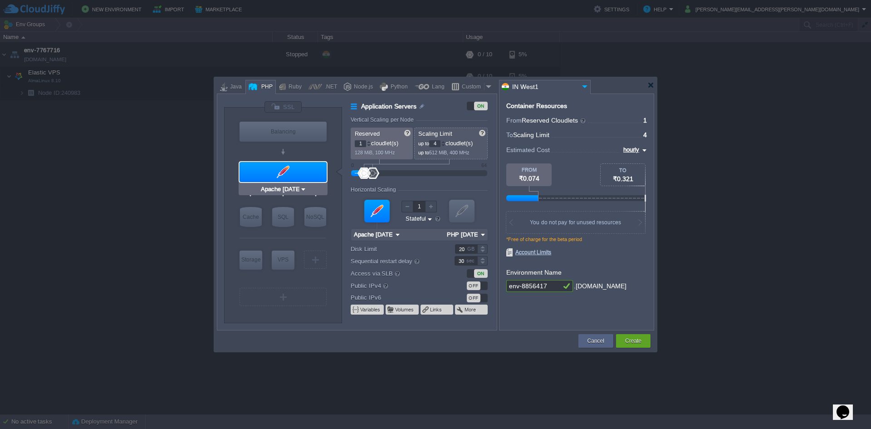
click at [286, 173] on div at bounding box center [283, 172] width 87 height 20
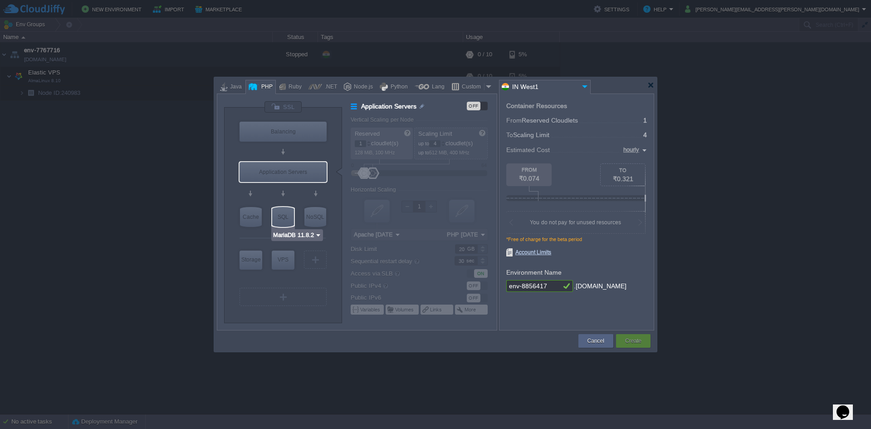
type input "Redis 7.2.4"
click at [308, 221] on div "NoSQL" at bounding box center [315, 217] width 22 height 20
type input "NoSQL Databases"
type input "Redis 7.2.4"
type input "7.2.4-almalinux-9"
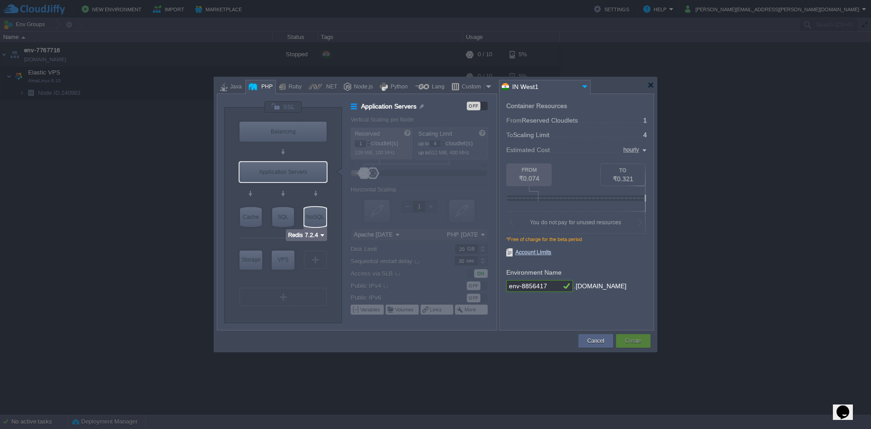
type input "Stateless"
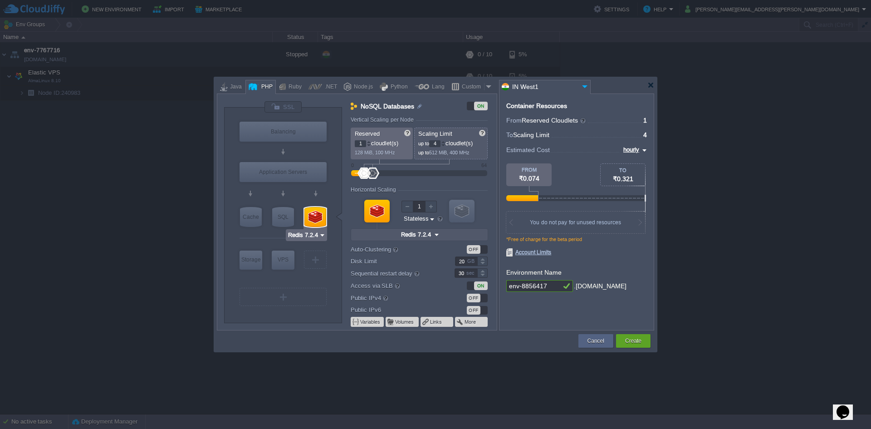
click at [313, 222] on div at bounding box center [315, 217] width 22 height 20
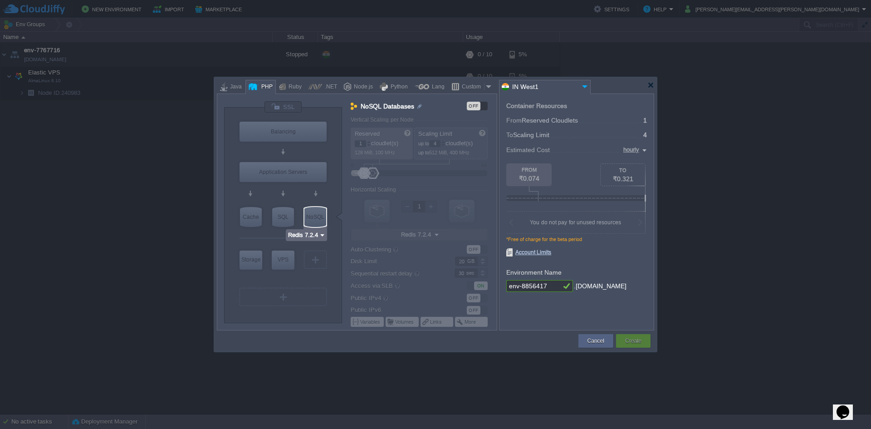
type input "AlmaLinux 9.6"
click at [280, 256] on div "VPS" at bounding box center [283, 259] width 23 height 18
type input "Elastic VPS"
type input "AlmaLinux 9.6"
type input "9.6"
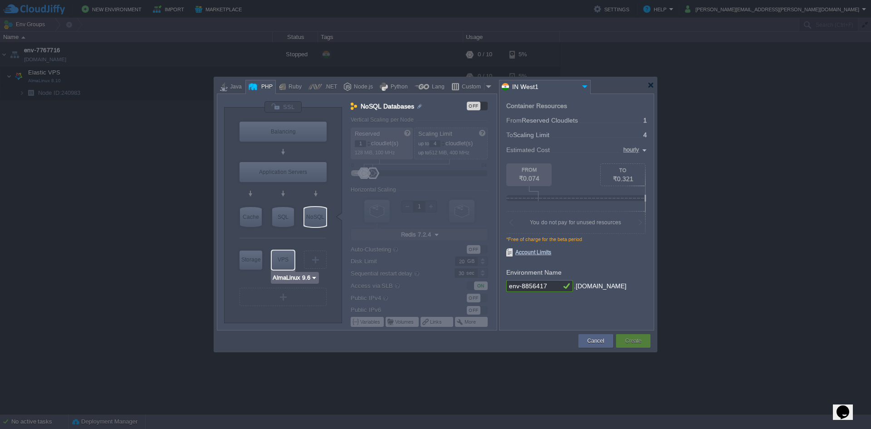
type input "Stateful"
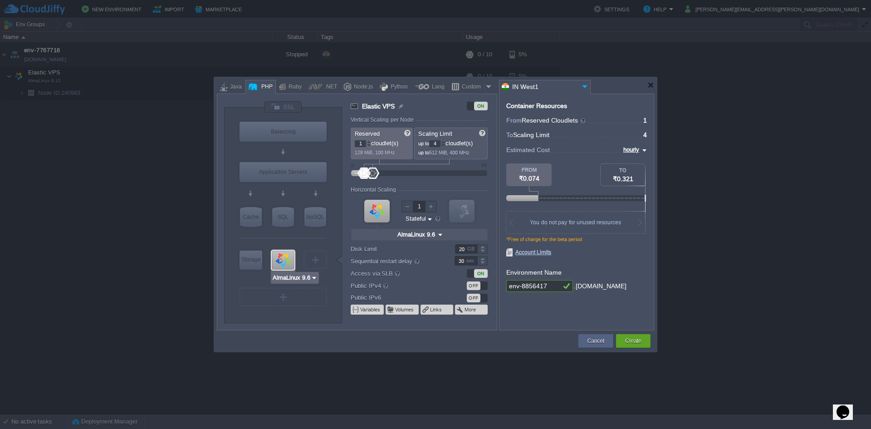
type input "Redis 7.2.4"
click at [412, 234] on input "AlmaLinux 9.6" at bounding box center [415, 235] width 41 height 12
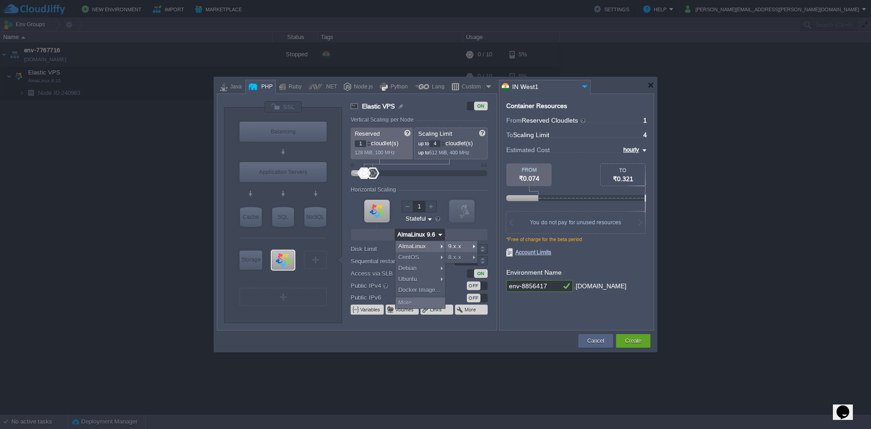
click at [419, 235] on input "AlmaLinux 9.6" at bounding box center [415, 235] width 41 height 12
click at [630, 296] on div "Container Resources From Reserved Cloudlets ... = 1 not added To Scaling Limit …" at bounding box center [576, 211] width 155 height 237
click at [384, 309] on div "Variables Volumes Links More" at bounding box center [419, 309] width 137 height 10
click at [392, 308] on span at bounding box center [391, 309] width 8 height 7
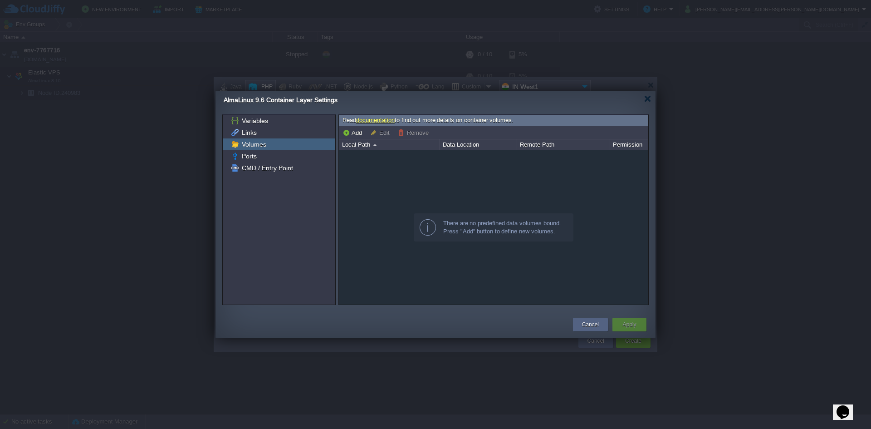
click at [583, 325] on button "Cancel" at bounding box center [590, 324] width 17 height 9
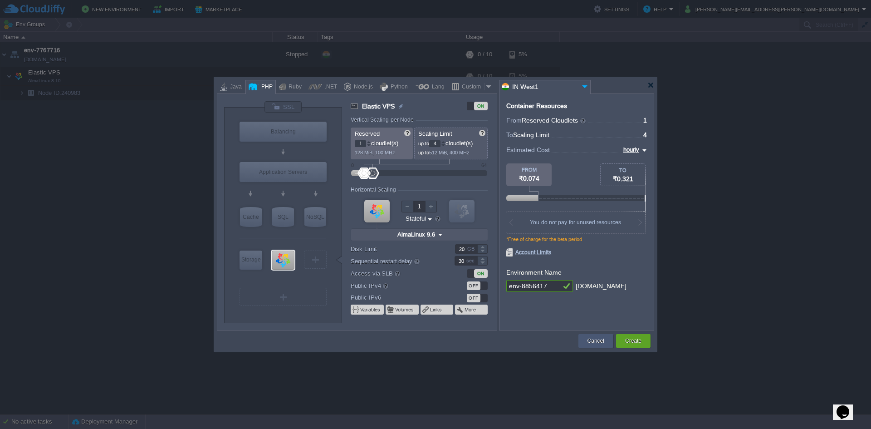
click at [590, 342] on button "Cancel" at bounding box center [596, 340] width 17 height 9
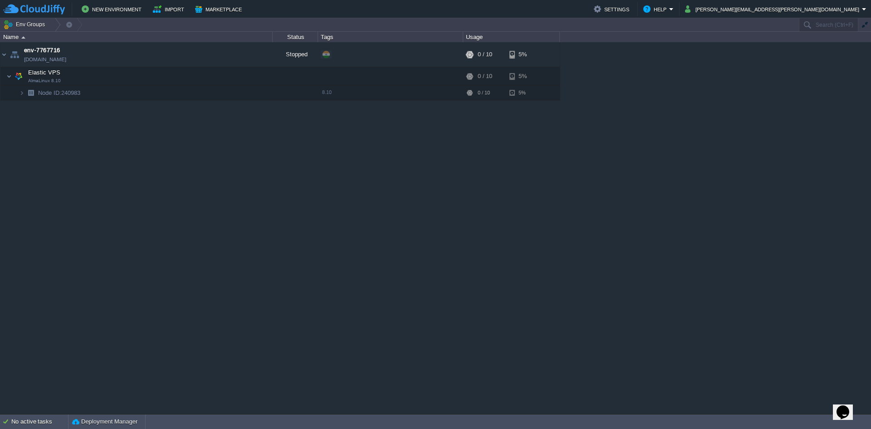
click at [134, 142] on div "env-7767716 [DOMAIN_NAME] Stopped + Add to Env Group RAM 0% CPU 0% 0 / 10 5% El…" at bounding box center [435, 228] width 871 height 372
click at [1, 53] on img at bounding box center [3, 54] width 7 height 24
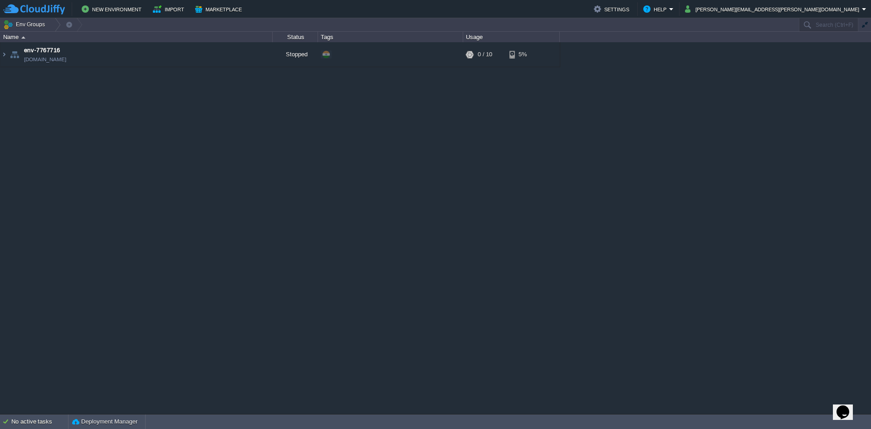
click at [286, 126] on div "env-7767716 [DOMAIN_NAME] Stopped + Add to Env Group RAM 0% CPU 0% 0 / 10 5% El…" at bounding box center [435, 228] width 871 height 372
click at [6, 55] on img at bounding box center [3, 54] width 7 height 24
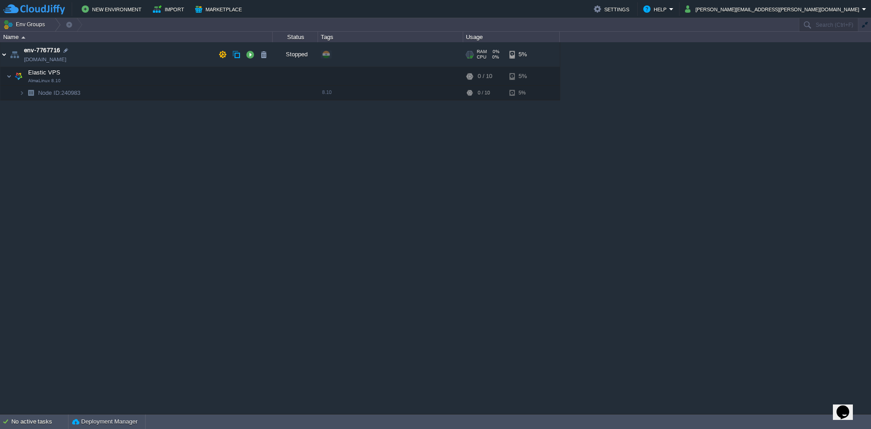
click at [6, 55] on img at bounding box center [3, 54] width 7 height 24
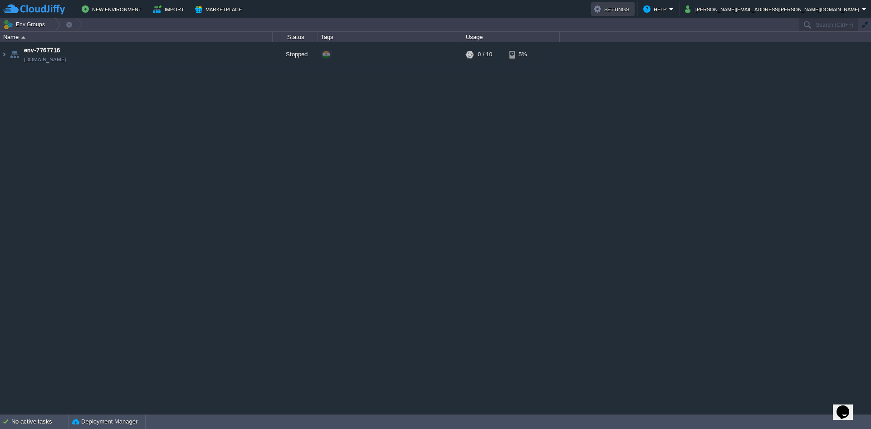
click at [632, 11] on button "Settings" at bounding box center [613, 9] width 38 height 11
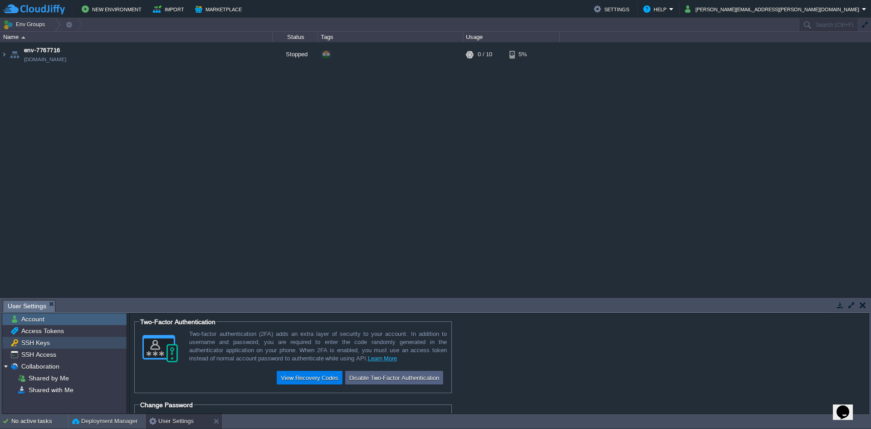
click at [49, 344] on span "SSH Keys" at bounding box center [36, 342] width 32 height 8
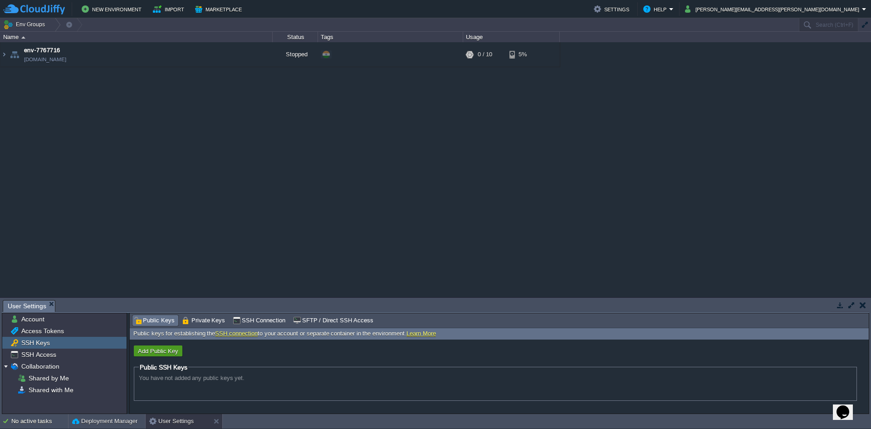
click at [176, 351] on button "Add Public Key" at bounding box center [158, 351] width 46 height 8
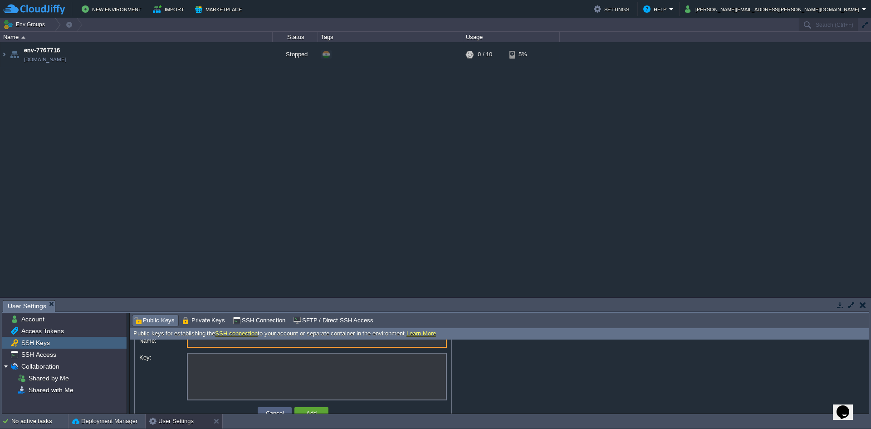
scroll to position [40, 0]
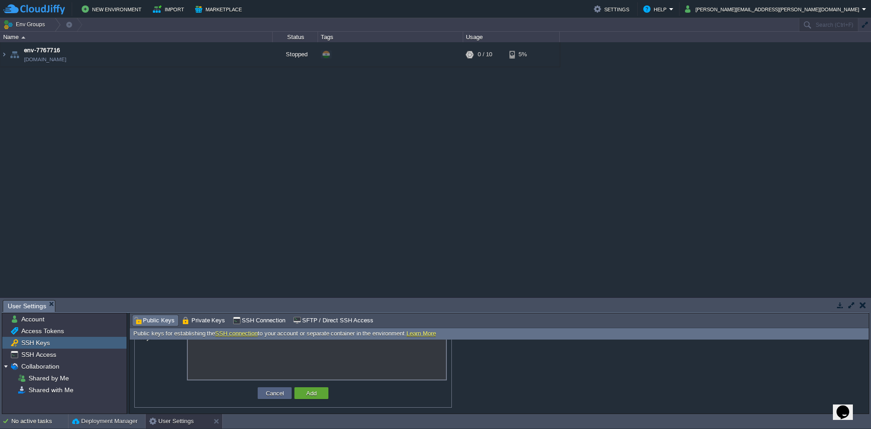
click at [220, 355] on textarea "Key:" at bounding box center [317, 357] width 260 height 48
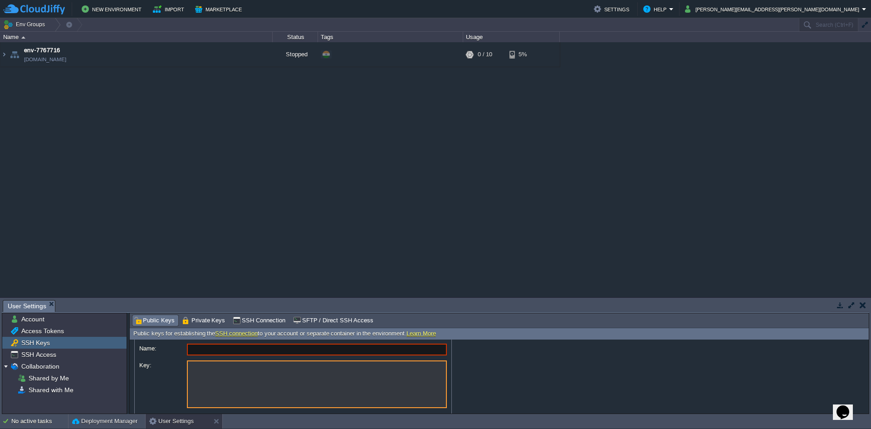
scroll to position [0, 0]
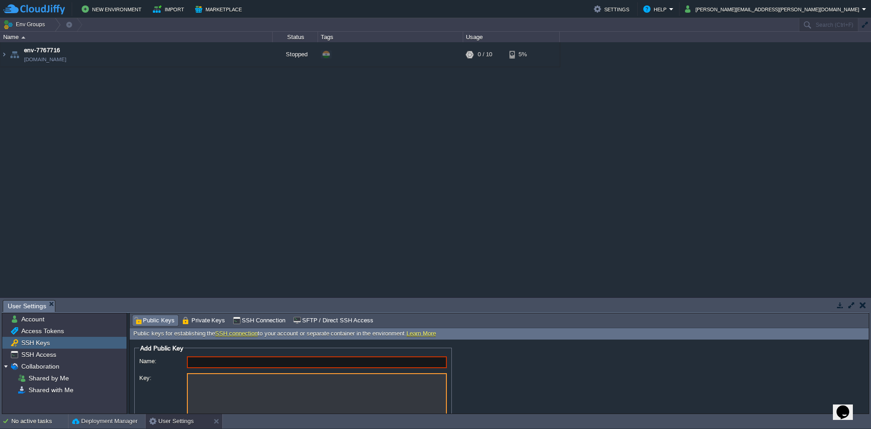
click at [162, 394] on div at bounding box center [293, 397] width 308 height 49
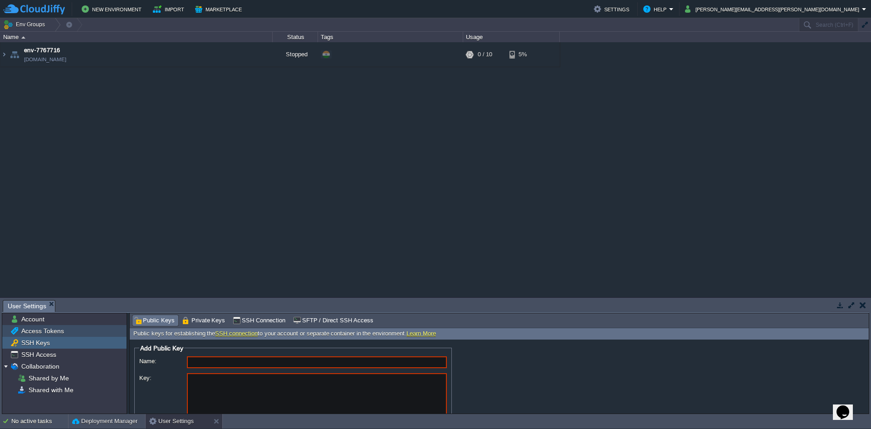
click at [44, 334] on span "Access Tokens" at bounding box center [43, 331] width 46 height 8
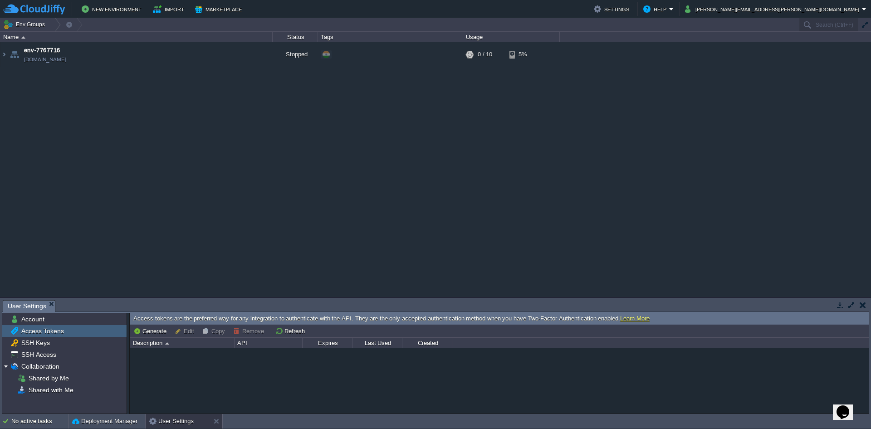
click at [50, 327] on span "Access Tokens" at bounding box center [43, 331] width 46 height 8
click at [55, 323] on div "Account" at bounding box center [64, 319] width 124 height 12
